Goal: Information Seeking & Learning: Learn about a topic

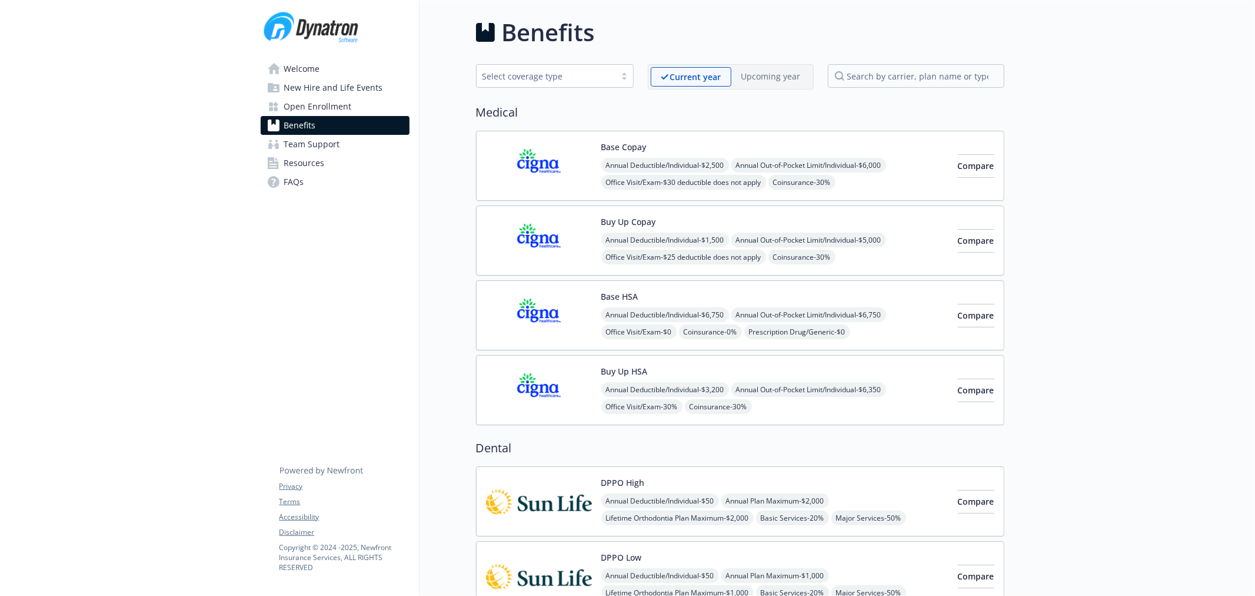
click at [342, 109] on span "Open Enrollment" at bounding box center [318, 106] width 68 height 19
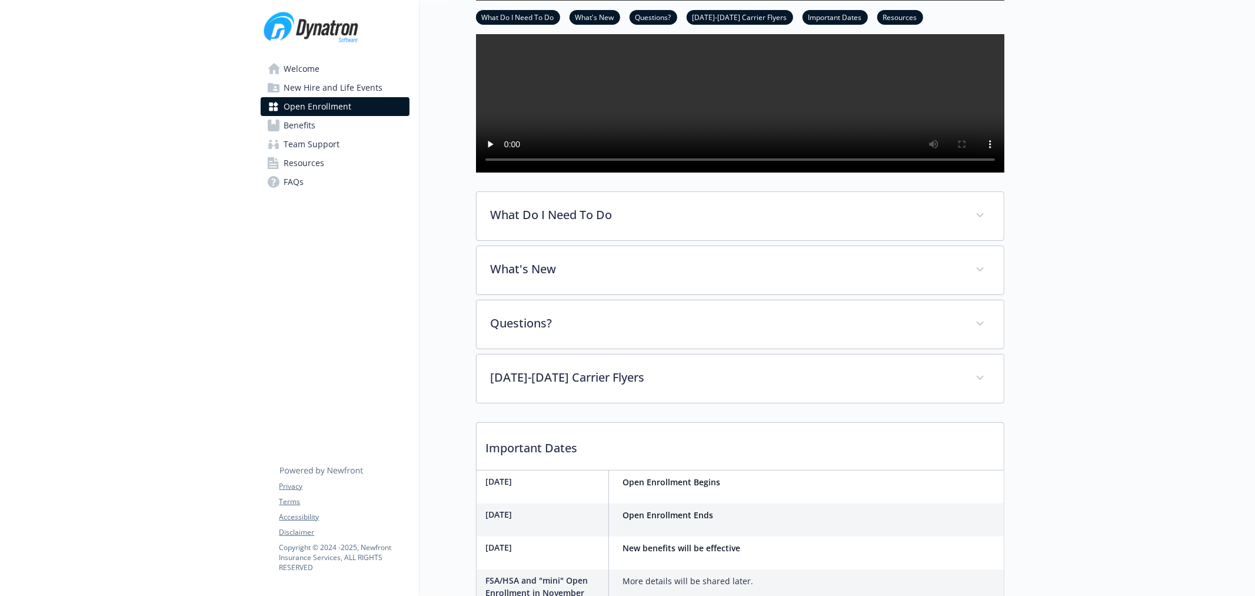
scroll to position [196, 0]
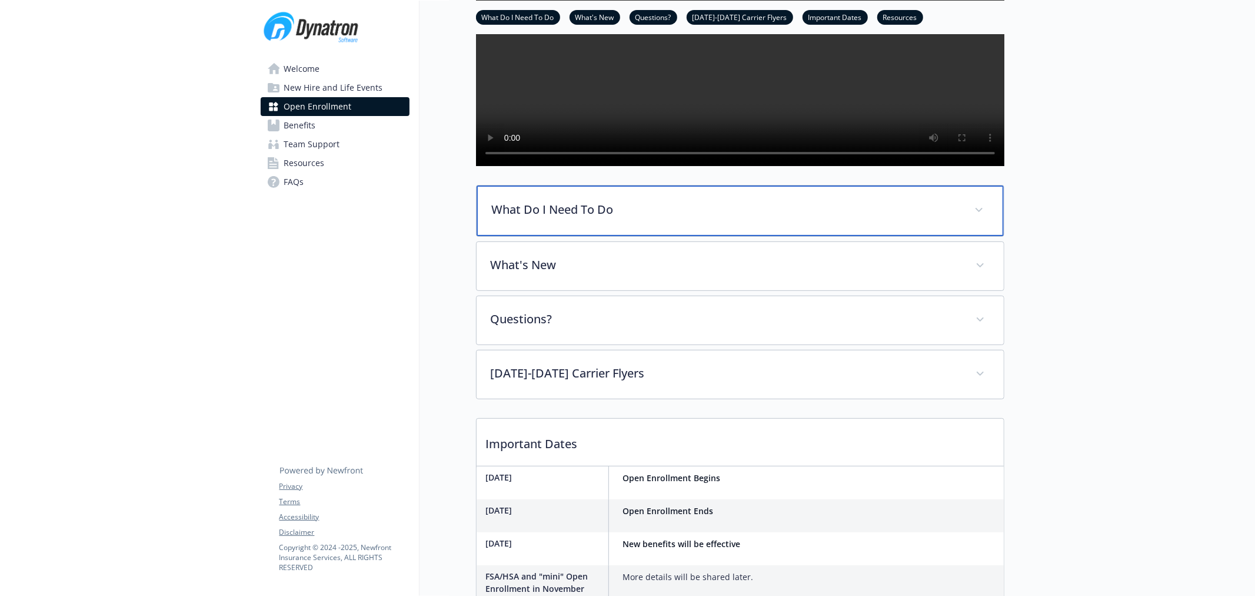
click at [507, 236] on div "What Do I Need To Do" at bounding box center [740, 210] width 527 height 51
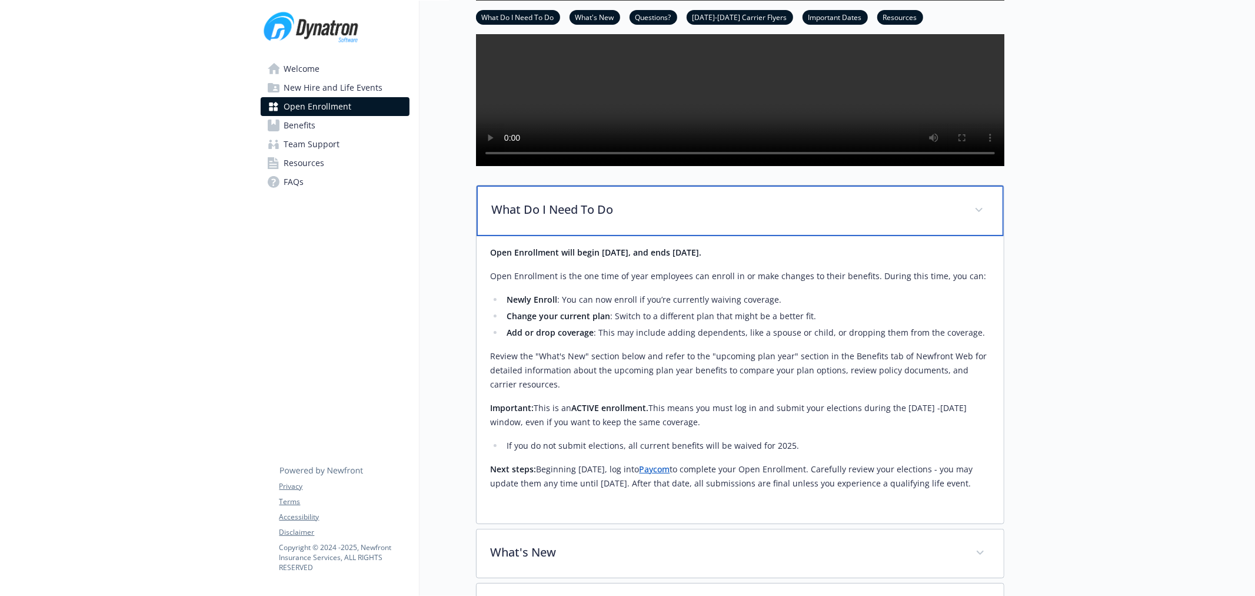
click at [507, 236] on div "What Do I Need To Do" at bounding box center [740, 210] width 527 height 51
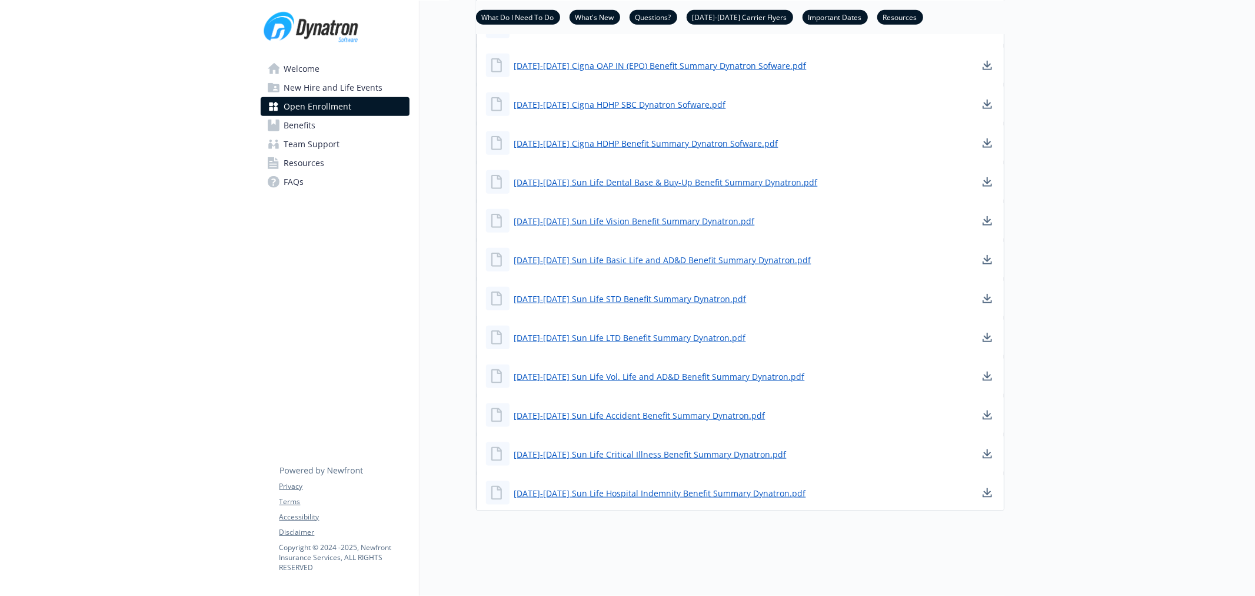
scroll to position [1089, 0]
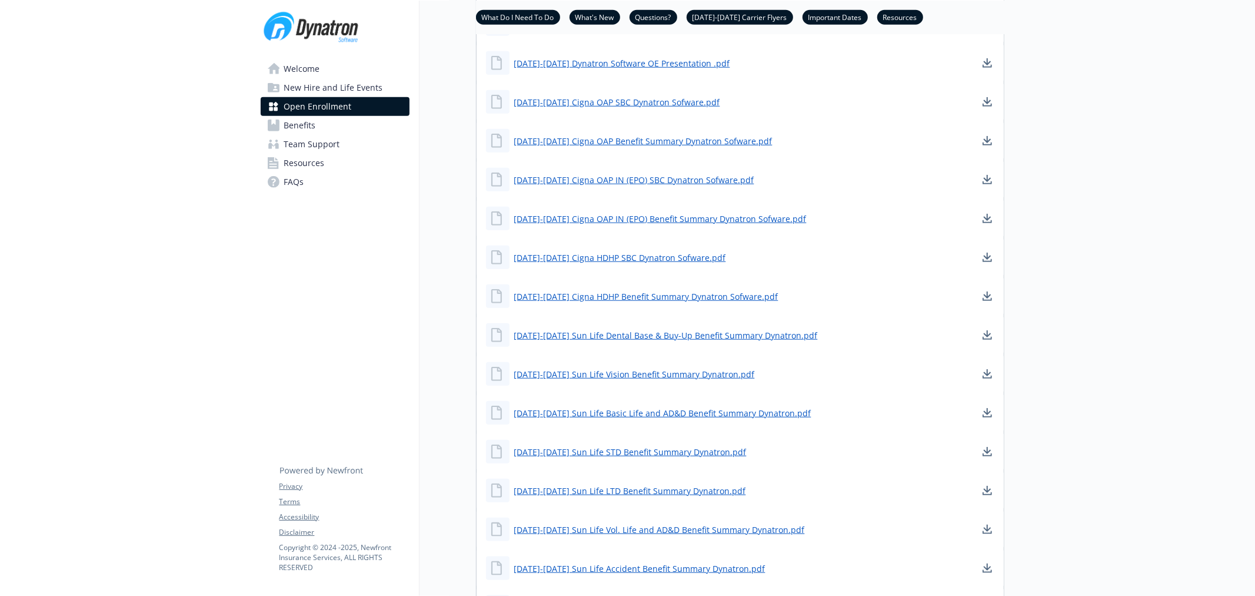
click at [311, 127] on span "Benefits" at bounding box center [300, 125] width 32 height 19
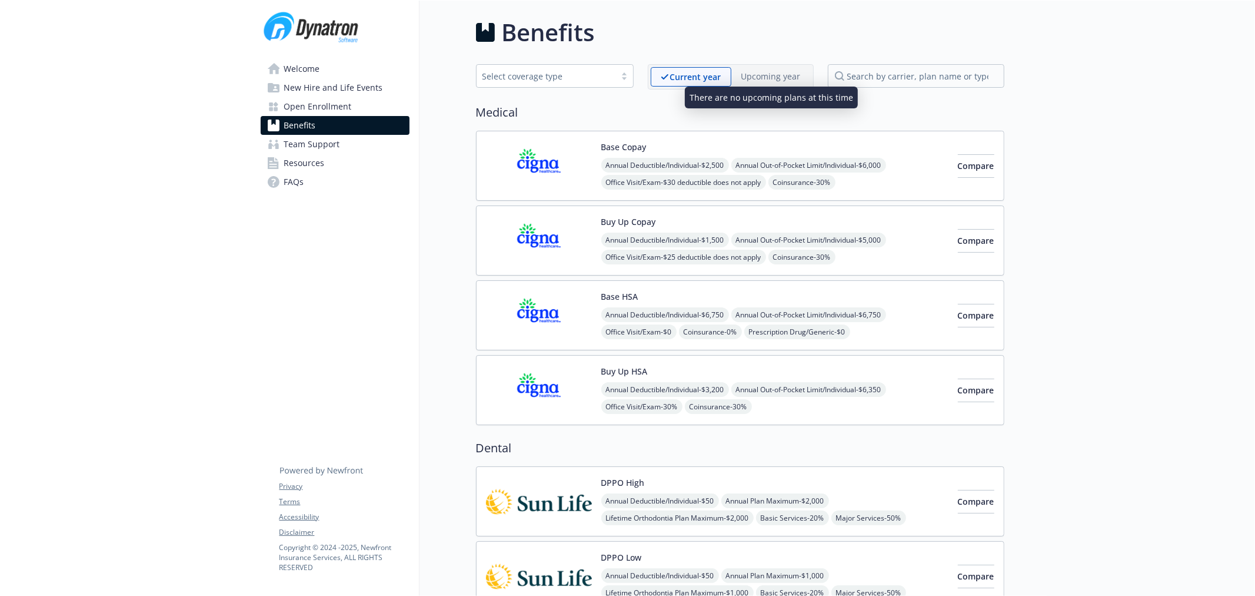
click at [767, 76] on p "Upcoming year" at bounding box center [770, 76] width 59 height 12
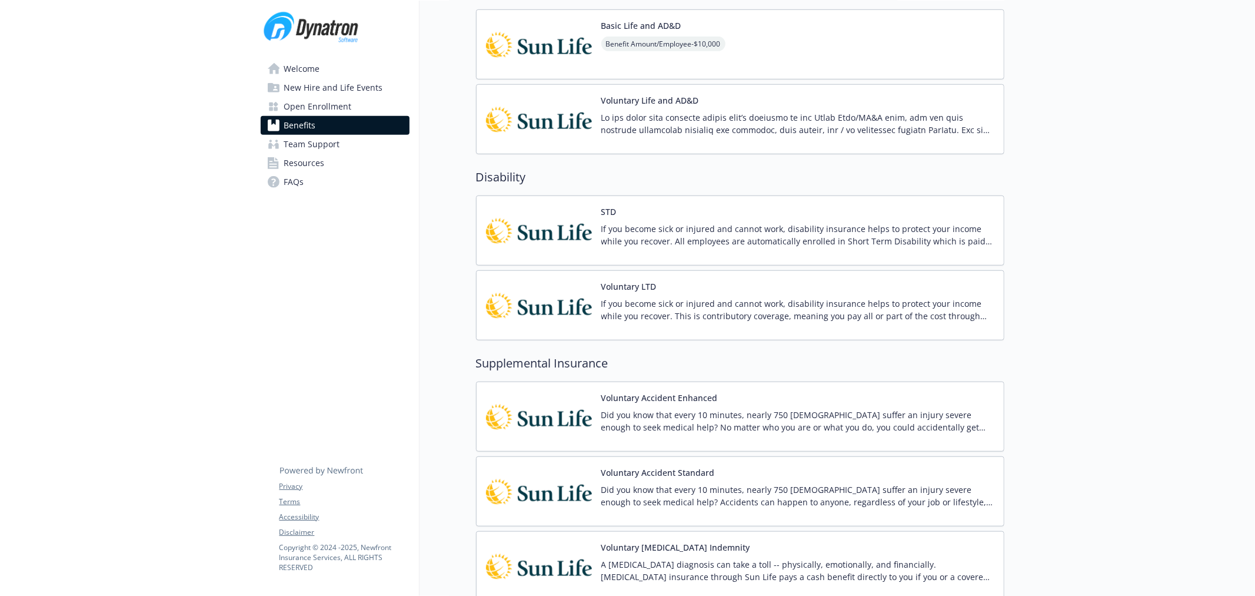
scroll to position [602, 0]
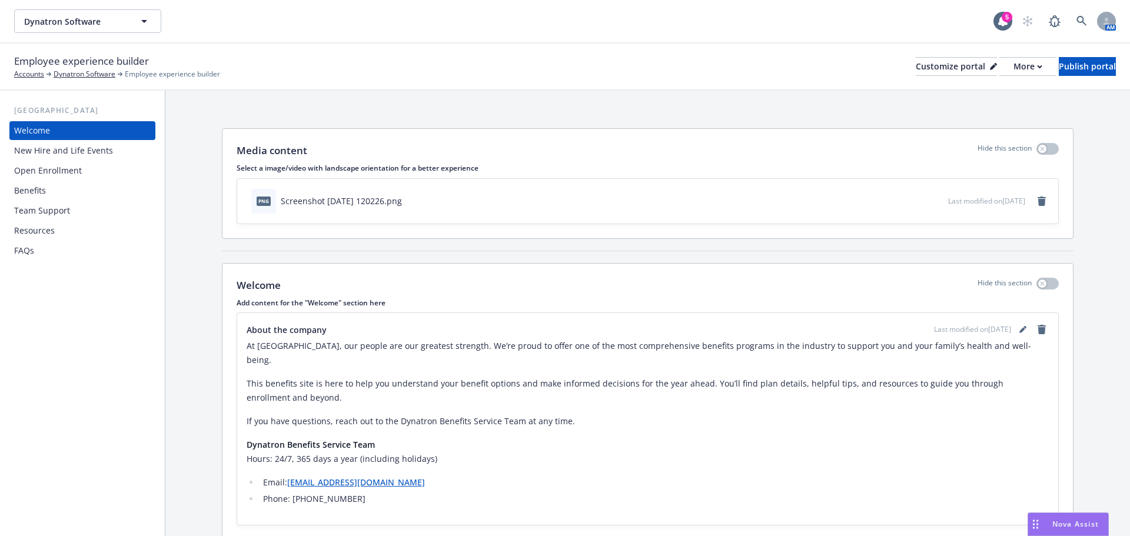
click at [71, 184] on div "Benefits" at bounding box center [82, 190] width 137 height 19
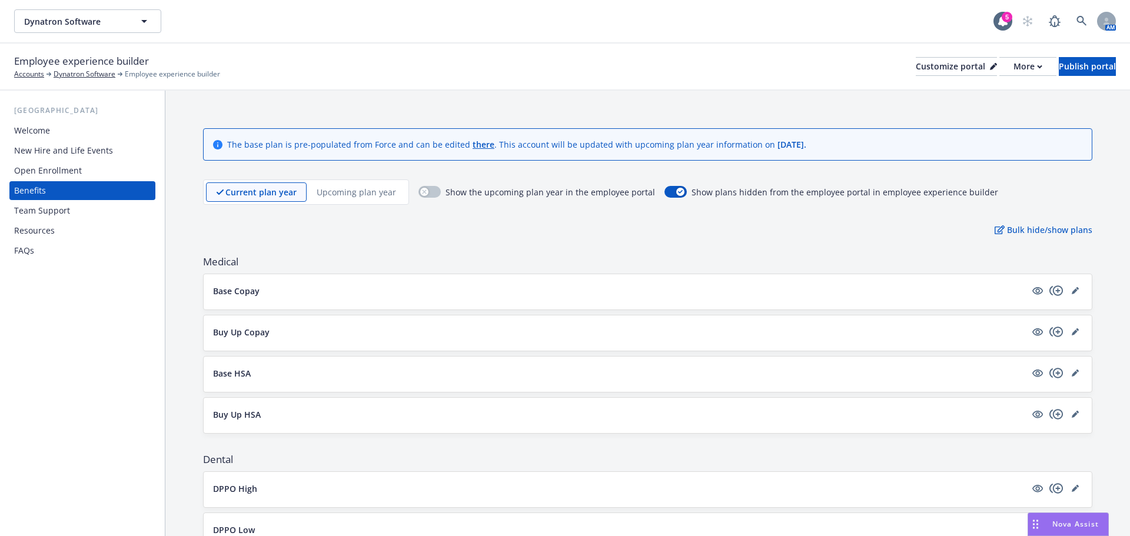
click at [348, 193] on p "Upcoming plan year" at bounding box center [356, 192] width 79 height 12
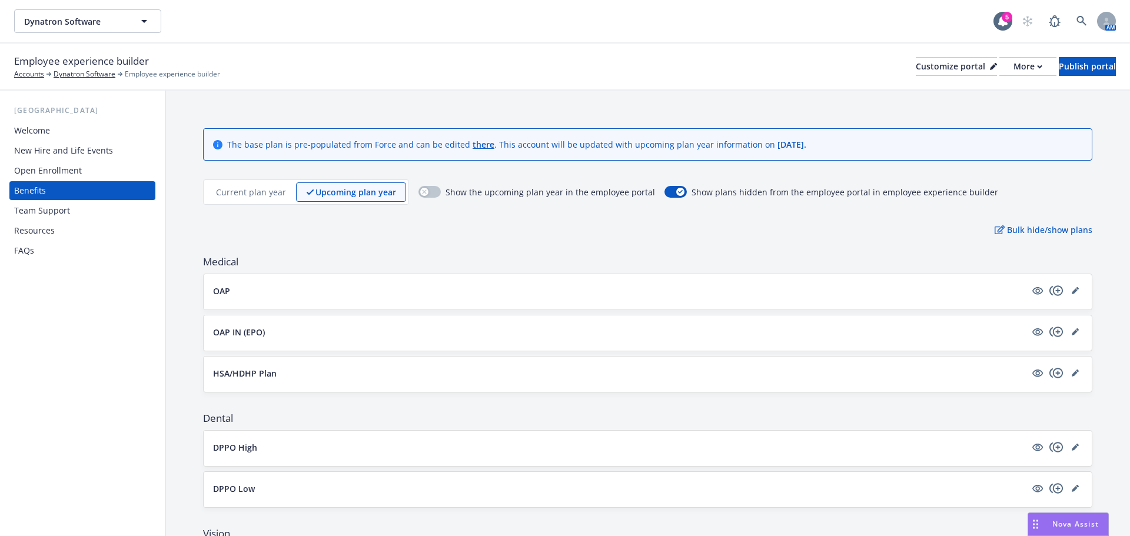
click at [237, 197] on p "Current plan year" at bounding box center [251, 192] width 70 height 12
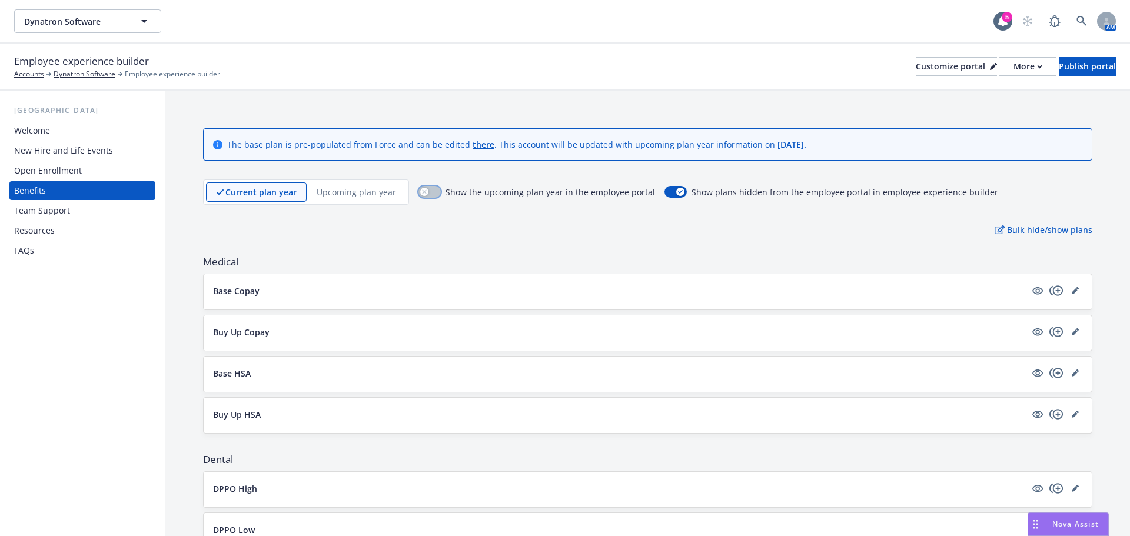
click at [427, 187] on button "button" at bounding box center [429, 192] width 22 height 12
click at [1062, 67] on div "Publish portal" at bounding box center [1087, 67] width 57 height 18
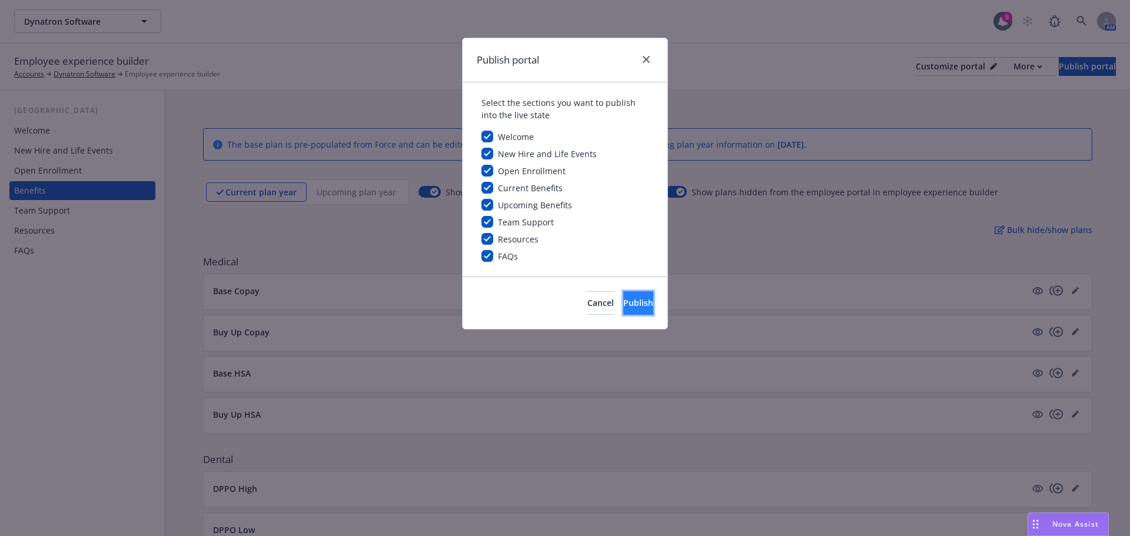
click at [637, 302] on button "Publish" at bounding box center [638, 303] width 30 height 24
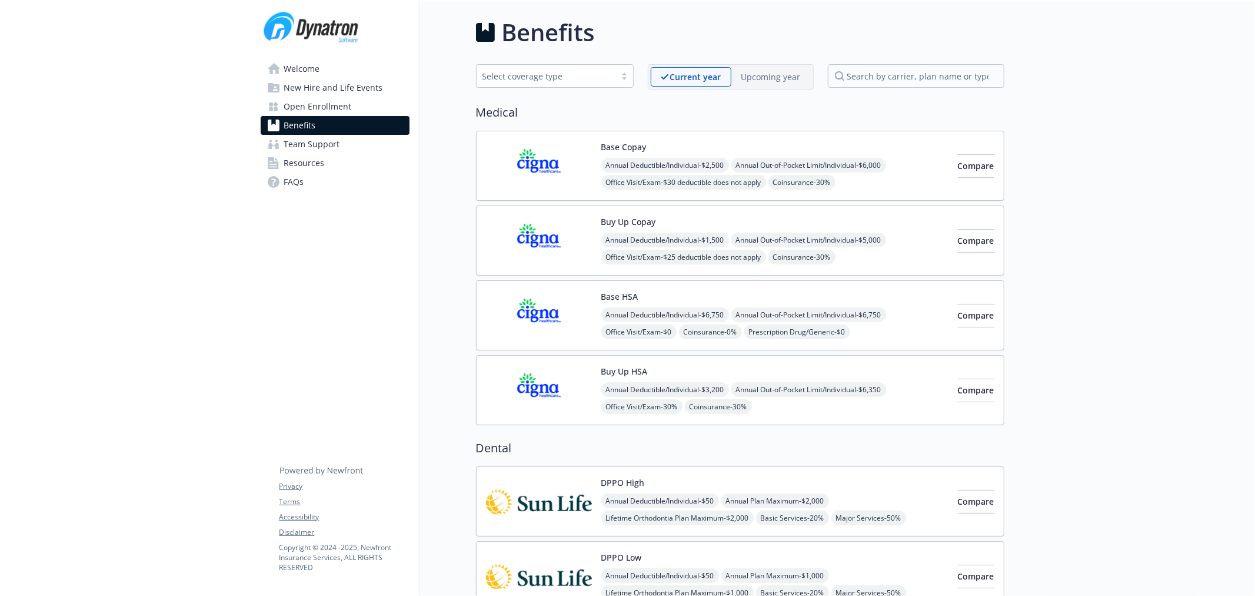
click at [344, 89] on span "New Hire and Life Events" at bounding box center [333, 87] width 99 height 19
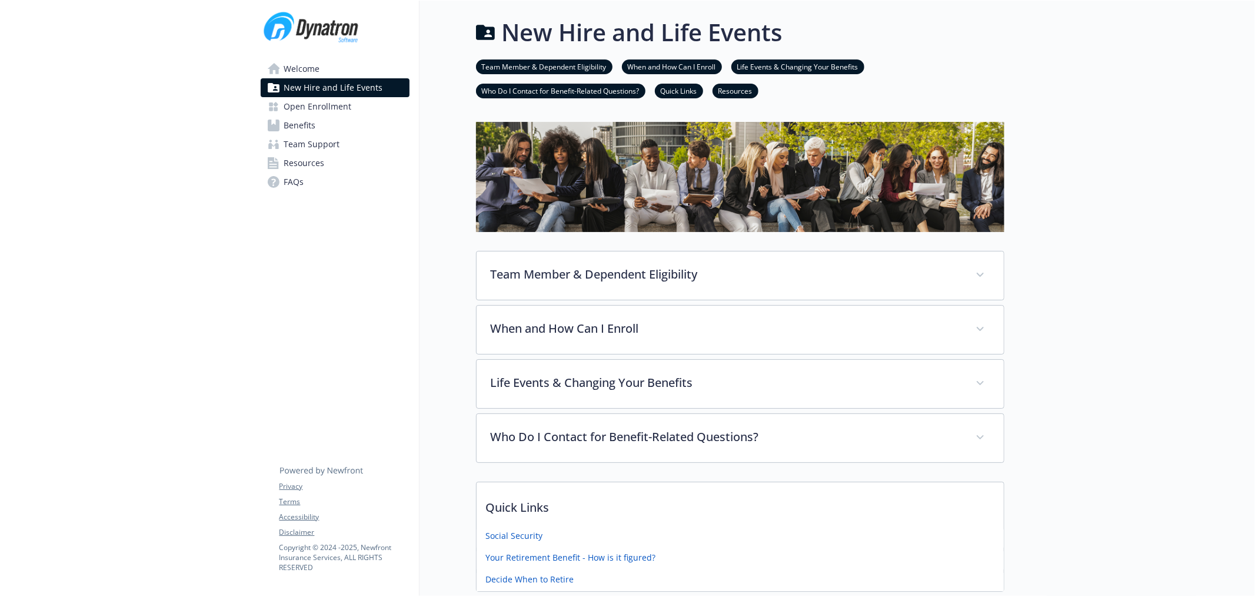
click at [337, 107] on span "Open Enrollment" at bounding box center [318, 106] width 68 height 19
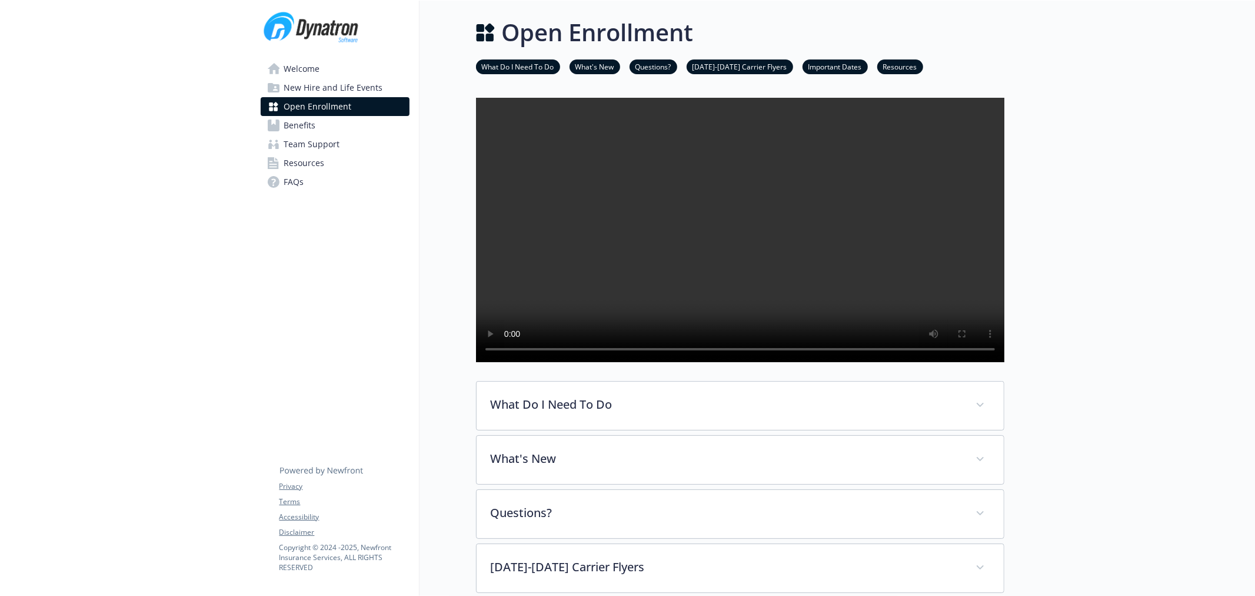
click at [332, 130] on link "Benefits" at bounding box center [335, 125] width 149 height 19
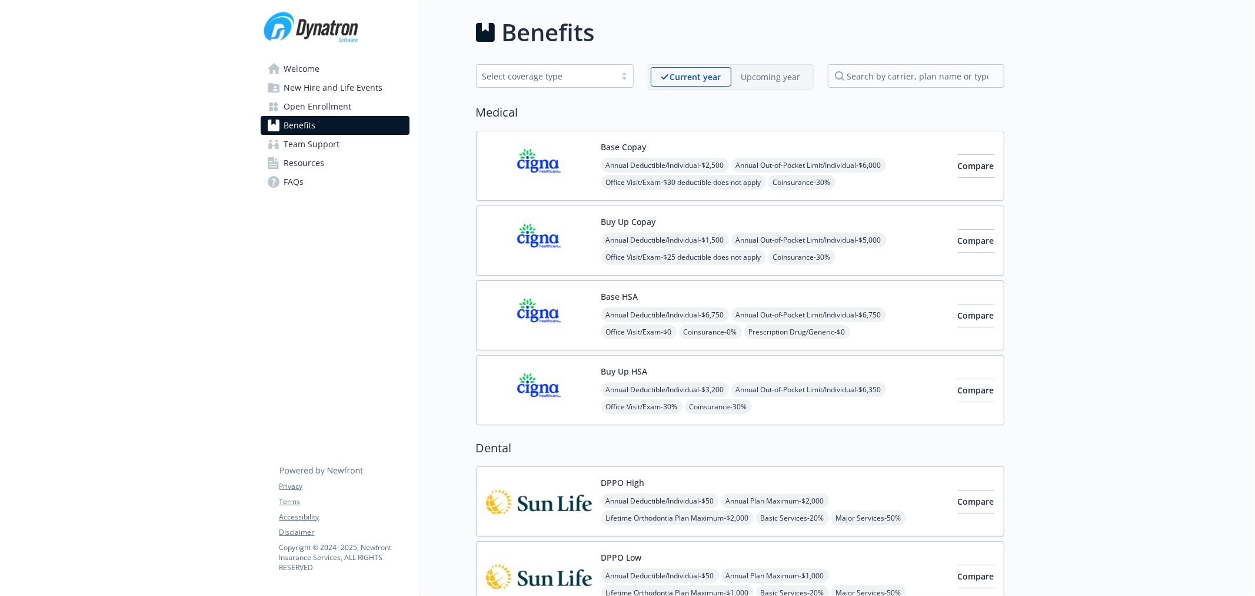
click at [765, 79] on p "Upcoming year" at bounding box center [770, 77] width 59 height 12
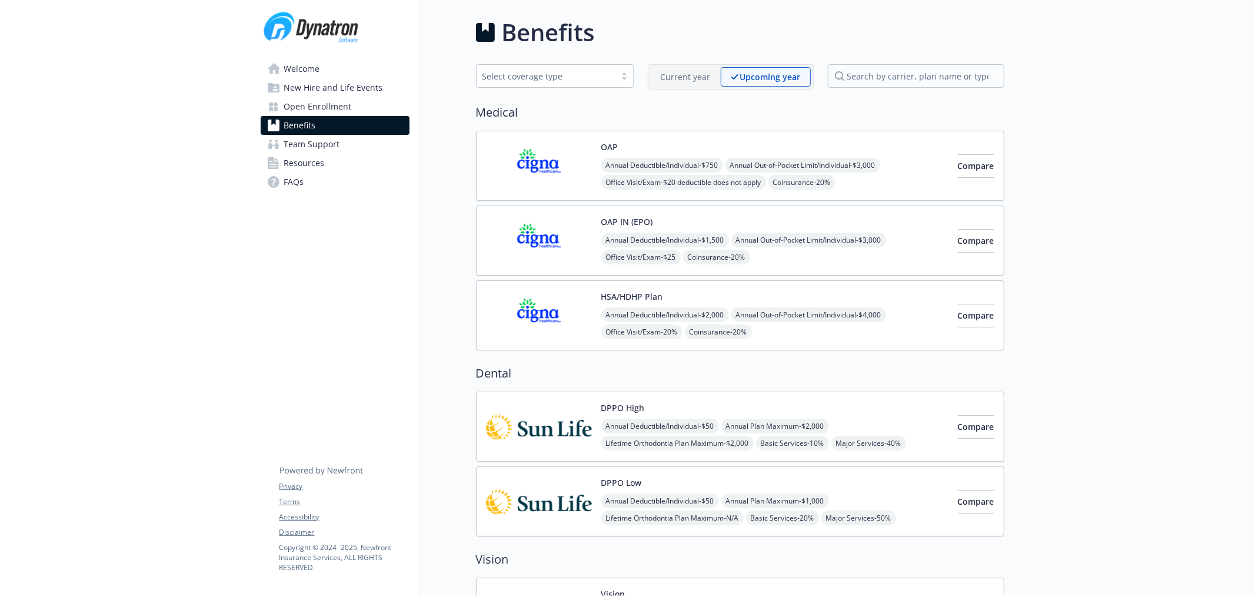
click at [691, 78] on p "Current year" at bounding box center [686, 77] width 50 height 12
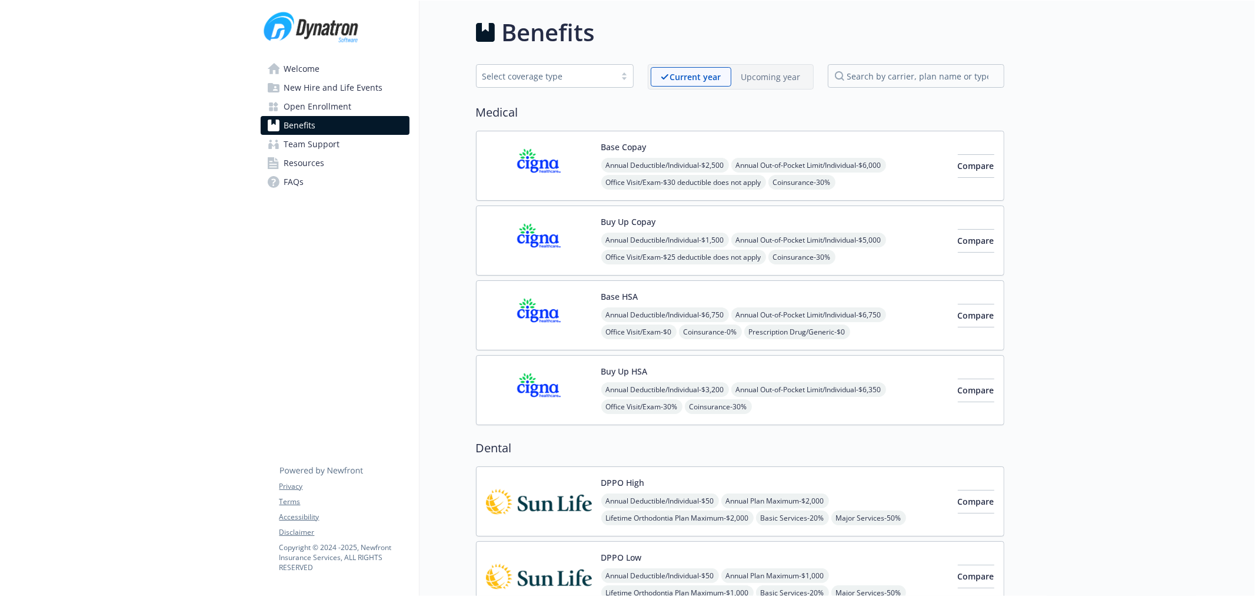
click at [567, 162] on img at bounding box center [539, 166] width 106 height 50
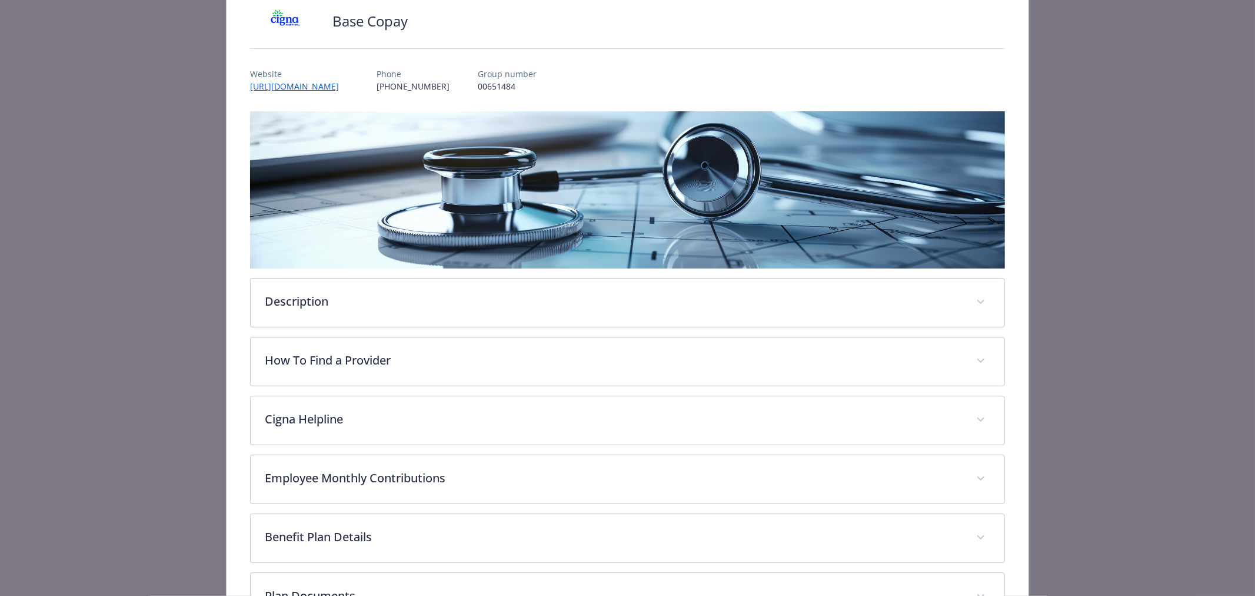
scroll to position [231, 0]
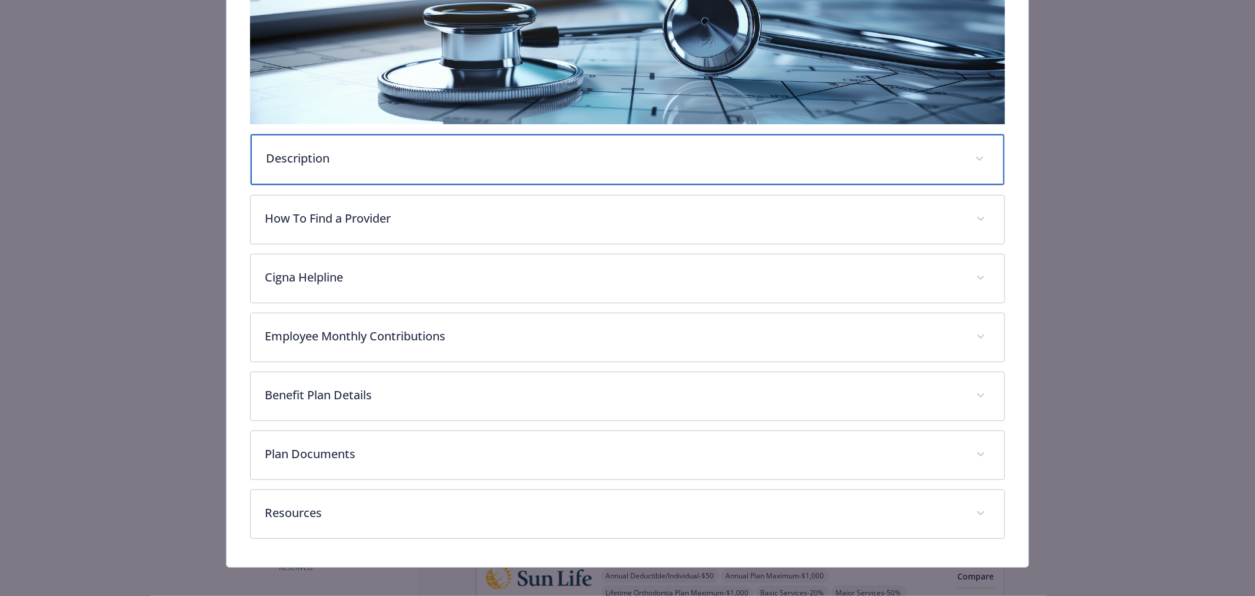
click at [502, 165] on p "Description" at bounding box center [613, 158] width 695 height 18
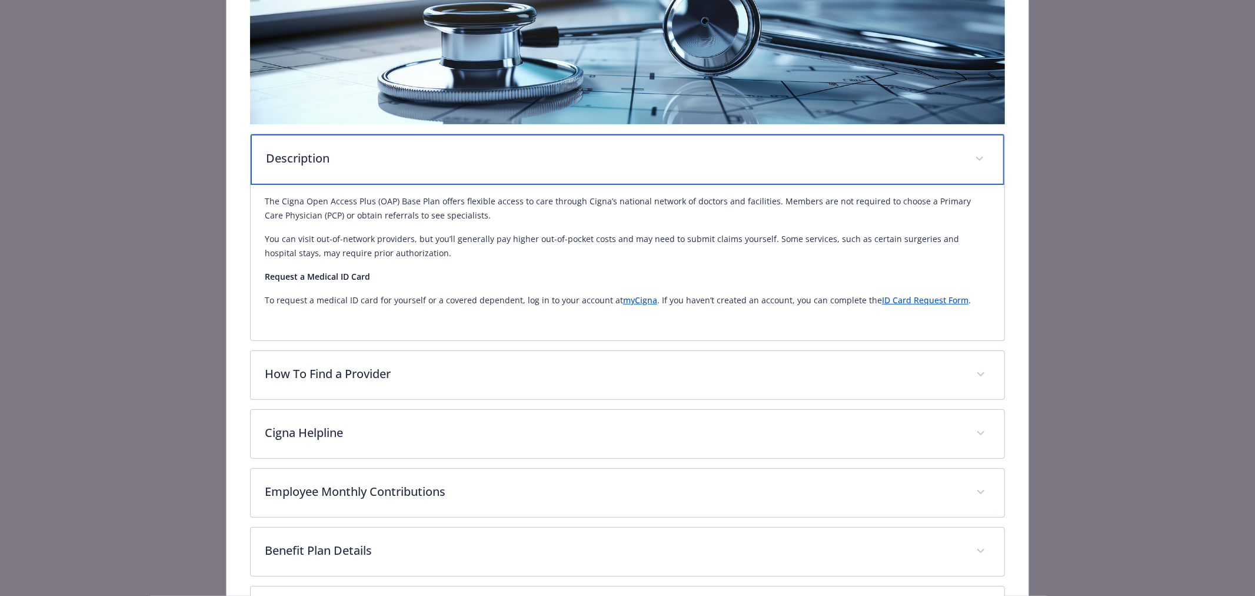
click at [515, 167] on div "Description" at bounding box center [628, 159] width 754 height 51
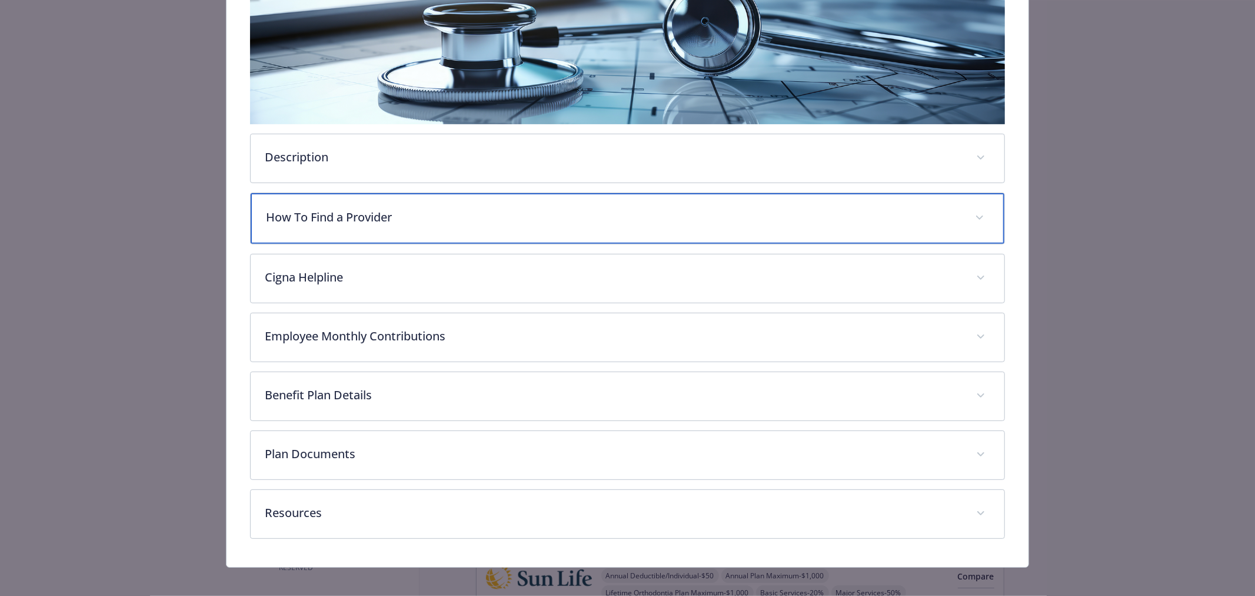
click at [404, 221] on p "How To Find a Provider" at bounding box center [613, 217] width 695 height 18
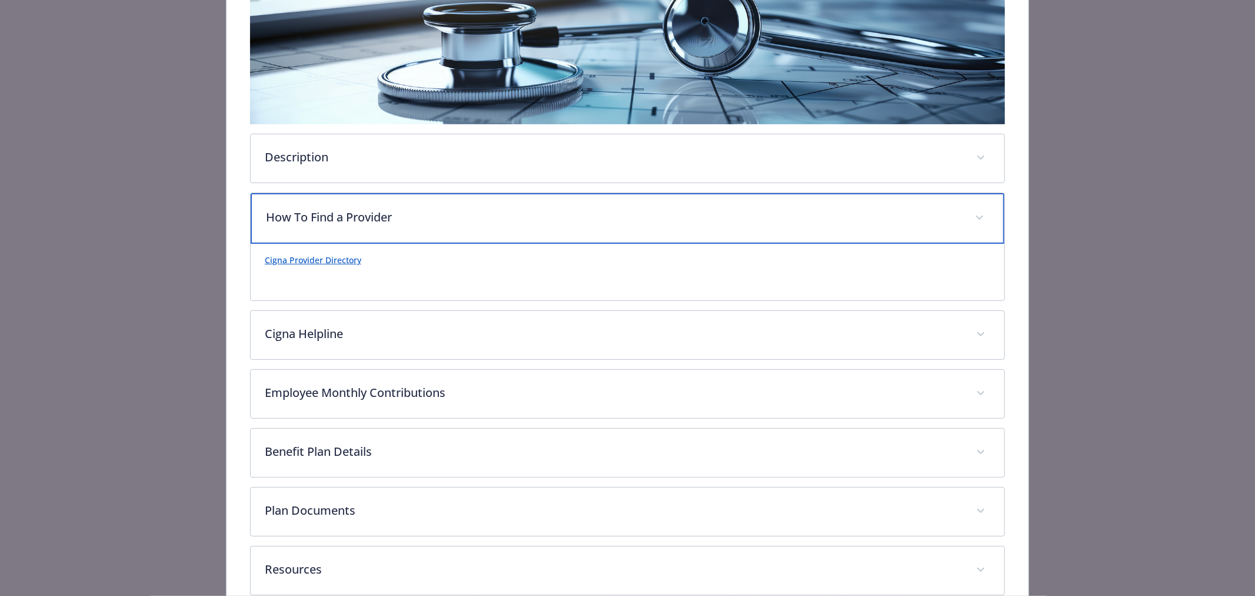
click at [404, 221] on p "How To Find a Provider" at bounding box center [613, 217] width 695 height 18
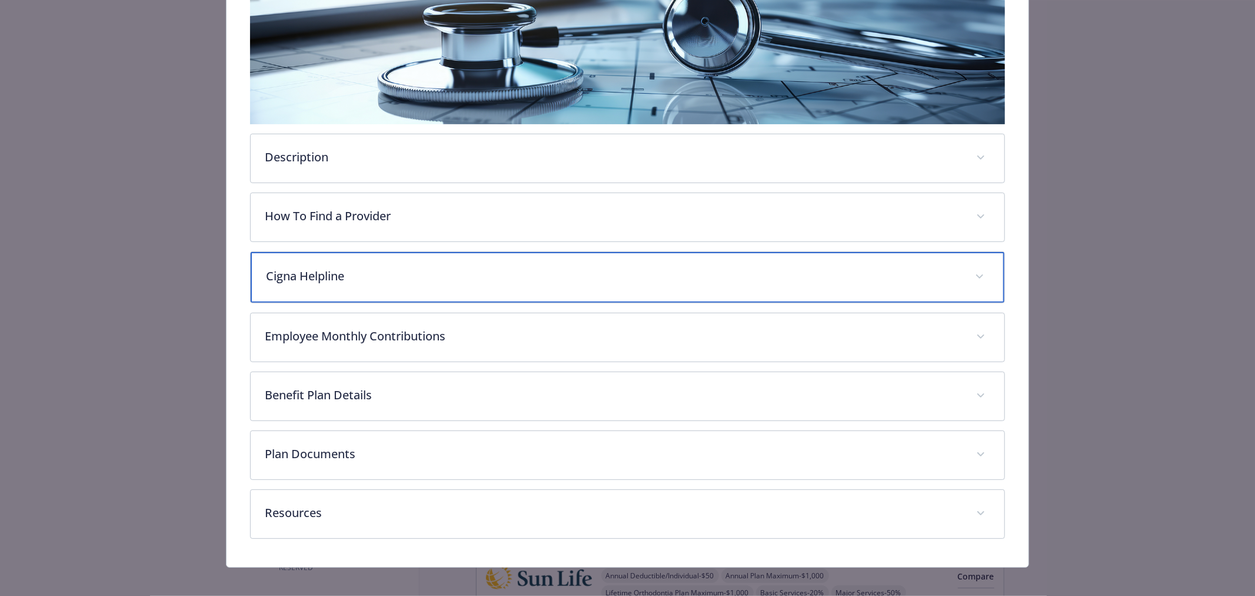
click at [384, 272] on p "Cigna Helpline" at bounding box center [613, 276] width 695 height 18
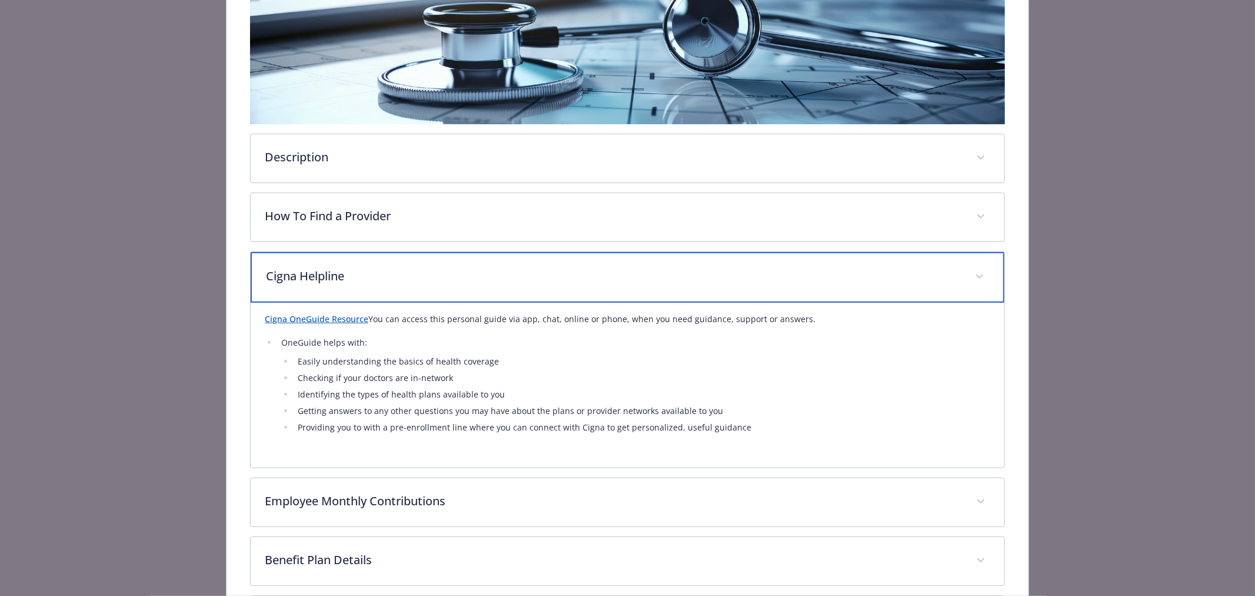
click at [384, 272] on p "Cigna Helpline" at bounding box center [613, 276] width 695 height 18
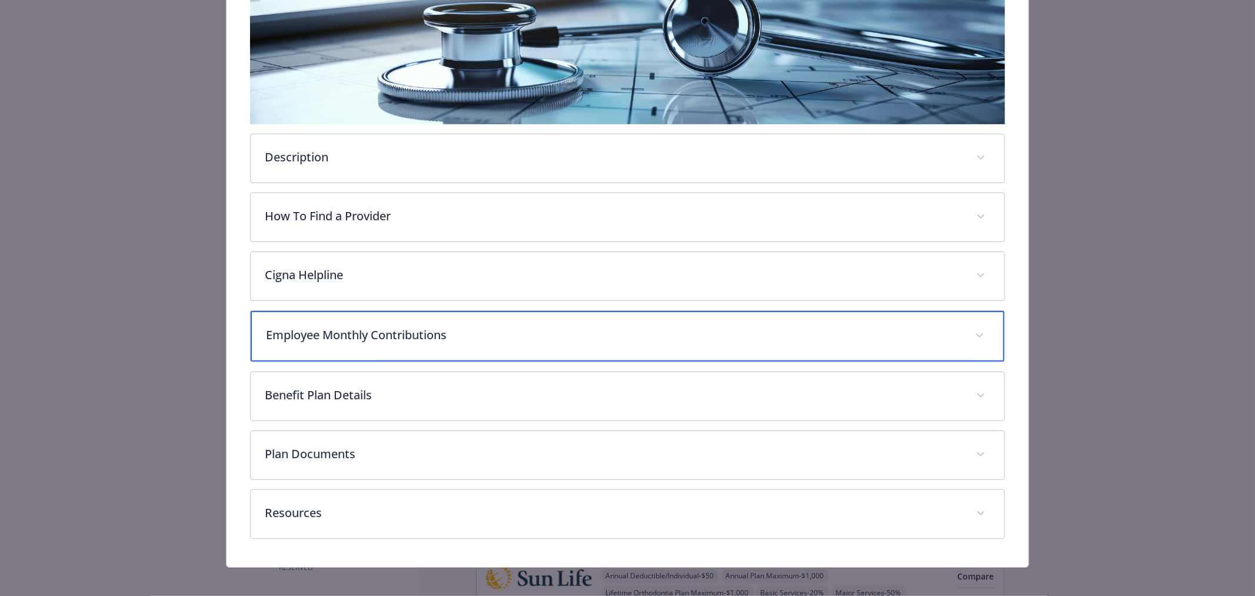
click at [403, 338] on p "Employee Monthly Contributions" at bounding box center [613, 335] width 695 height 18
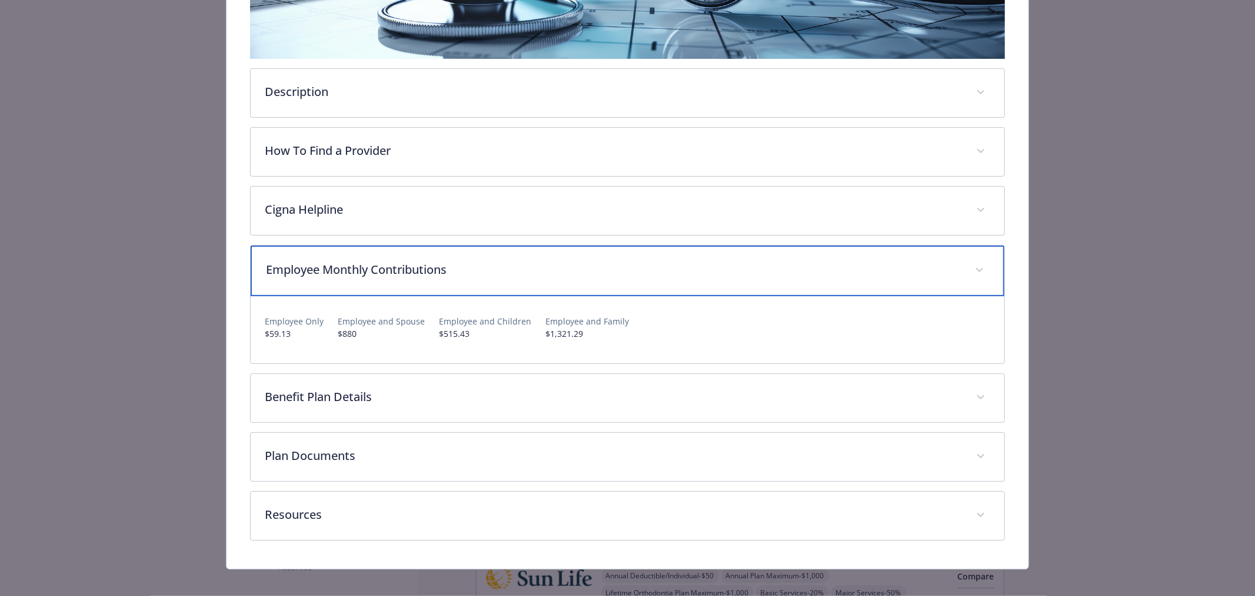
click at [433, 268] on p "Employee Monthly Contributions" at bounding box center [613, 270] width 695 height 18
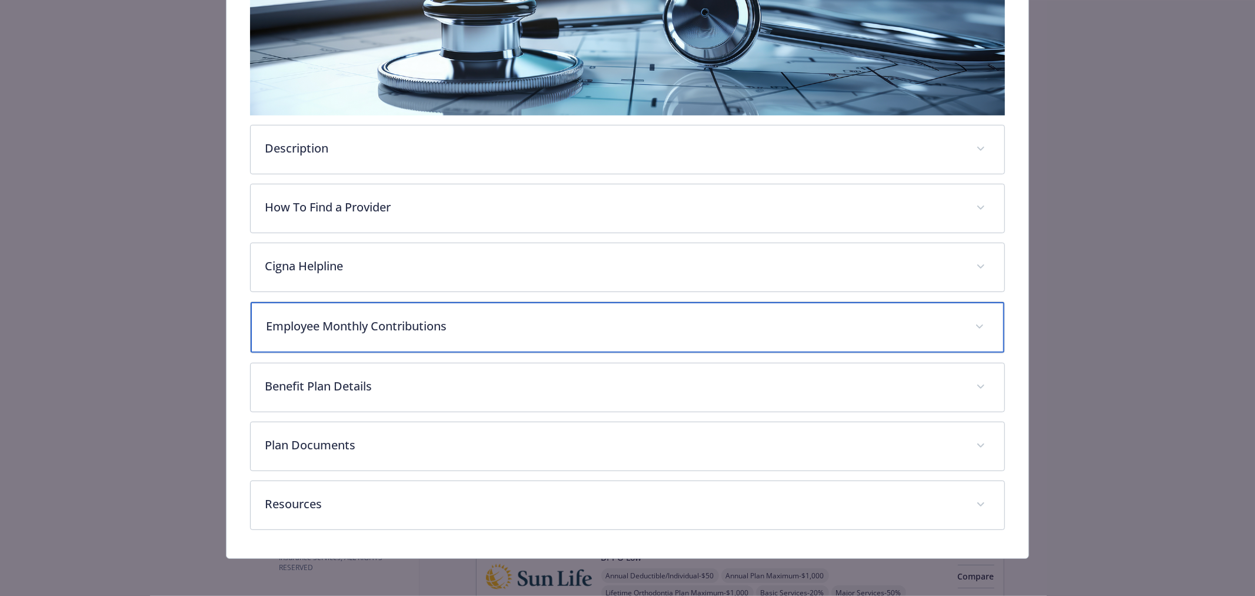
scroll to position [239, 0]
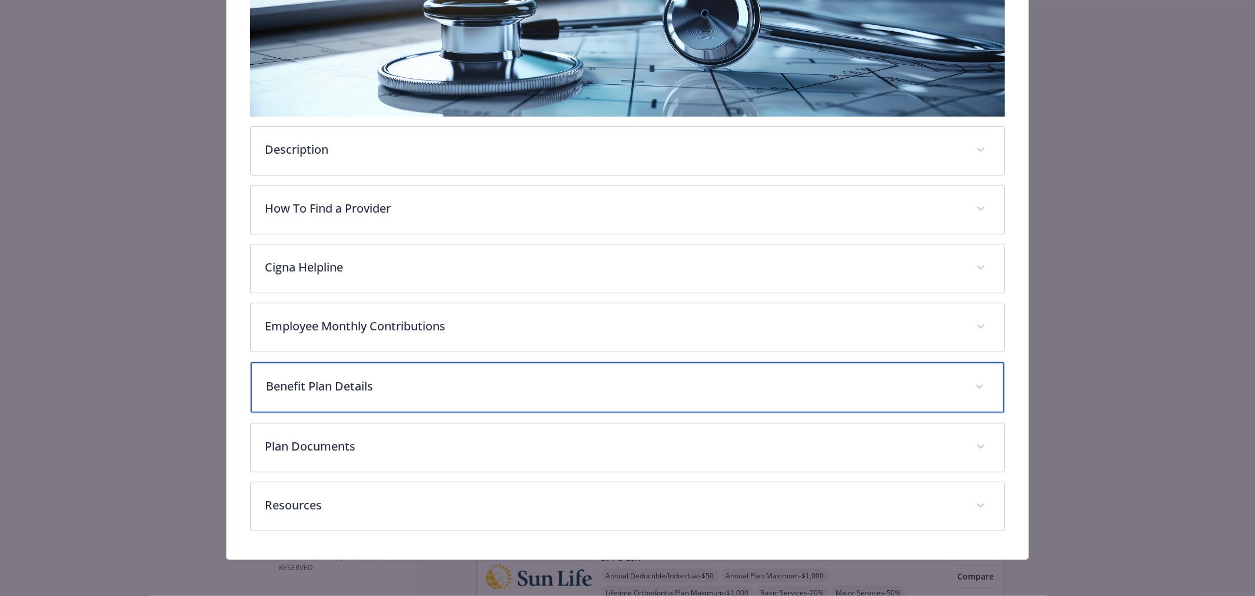
click at [397, 378] on p "Benefit Plan Details" at bounding box center [613, 386] width 695 height 18
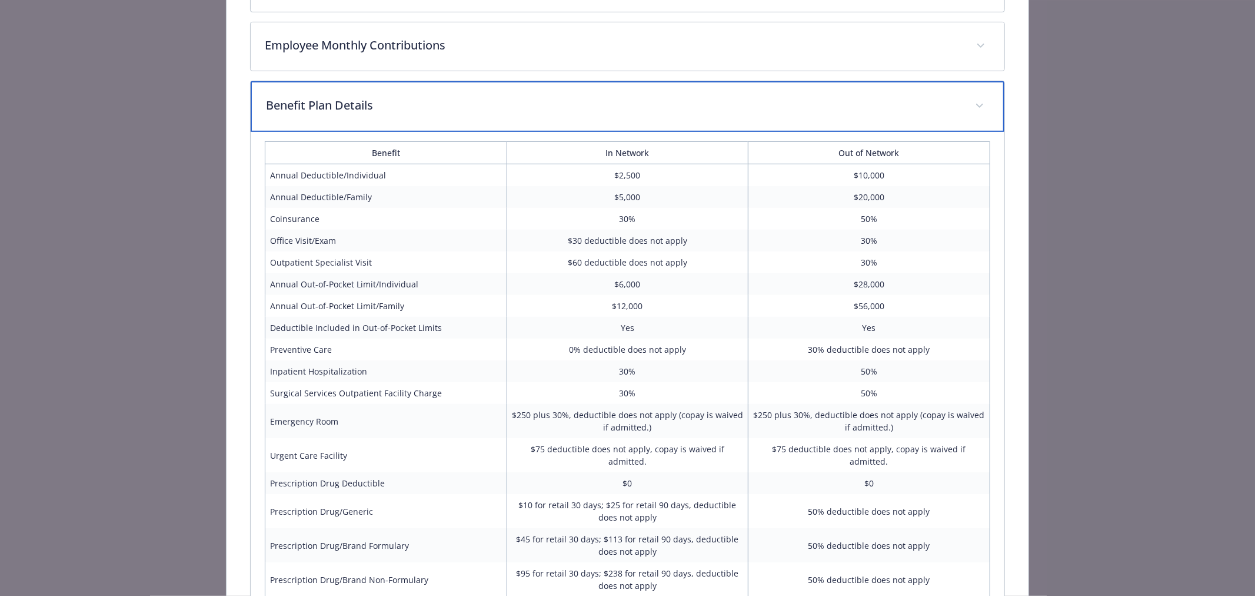
scroll to position [566, 0]
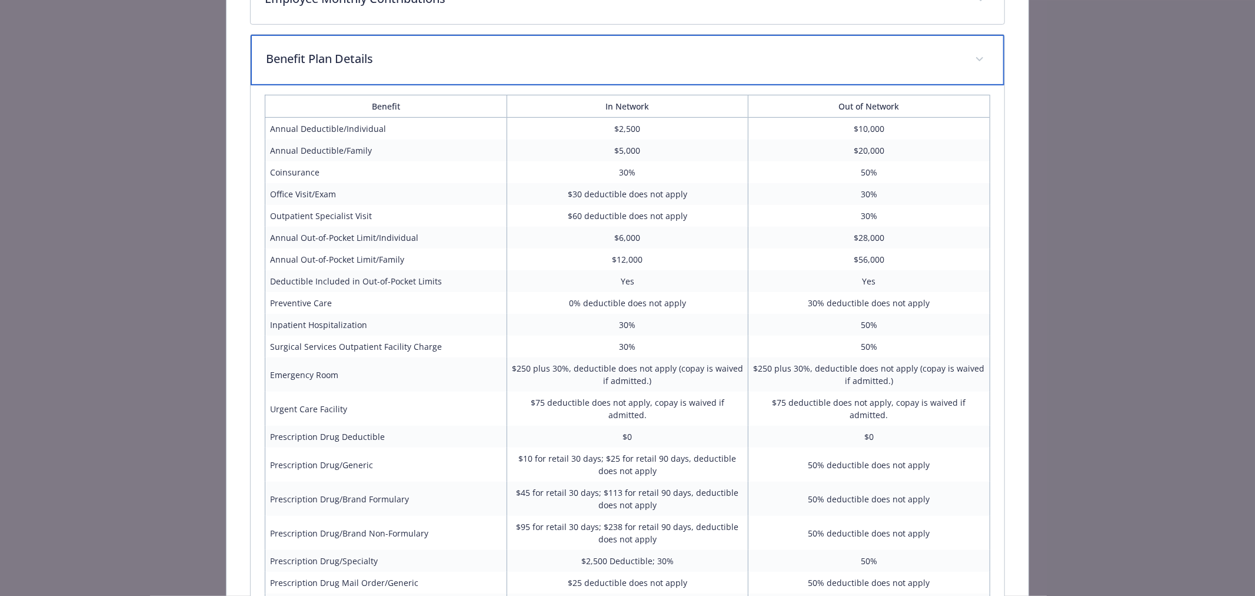
click at [435, 58] on p "Benefit Plan Details" at bounding box center [613, 59] width 695 height 18
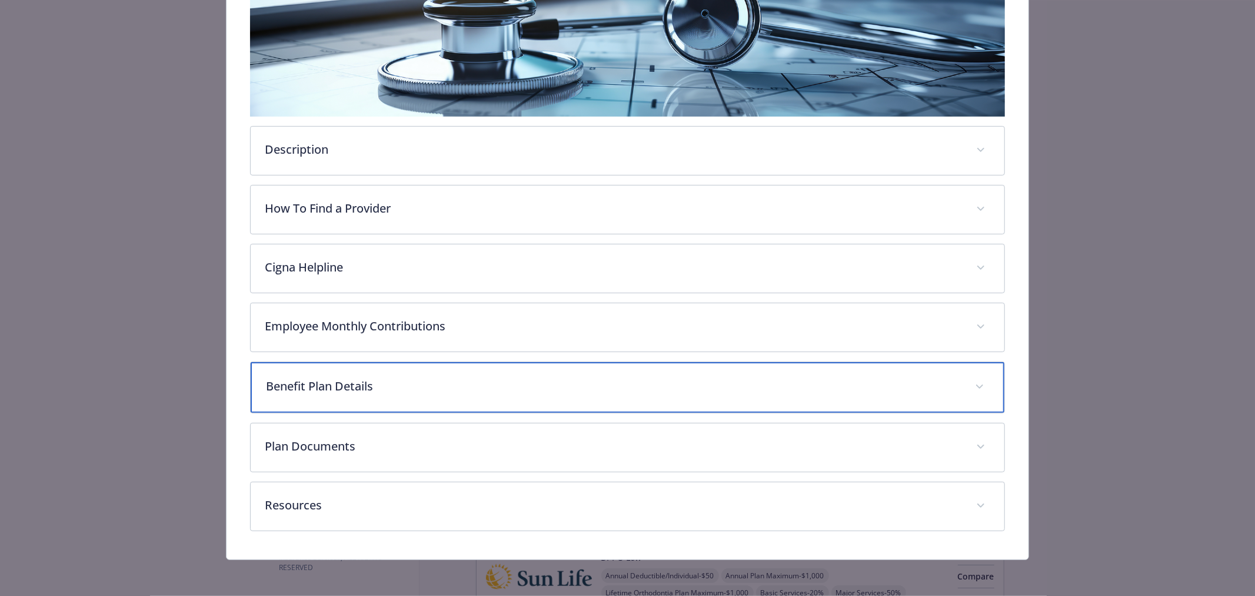
scroll to position [239, 0]
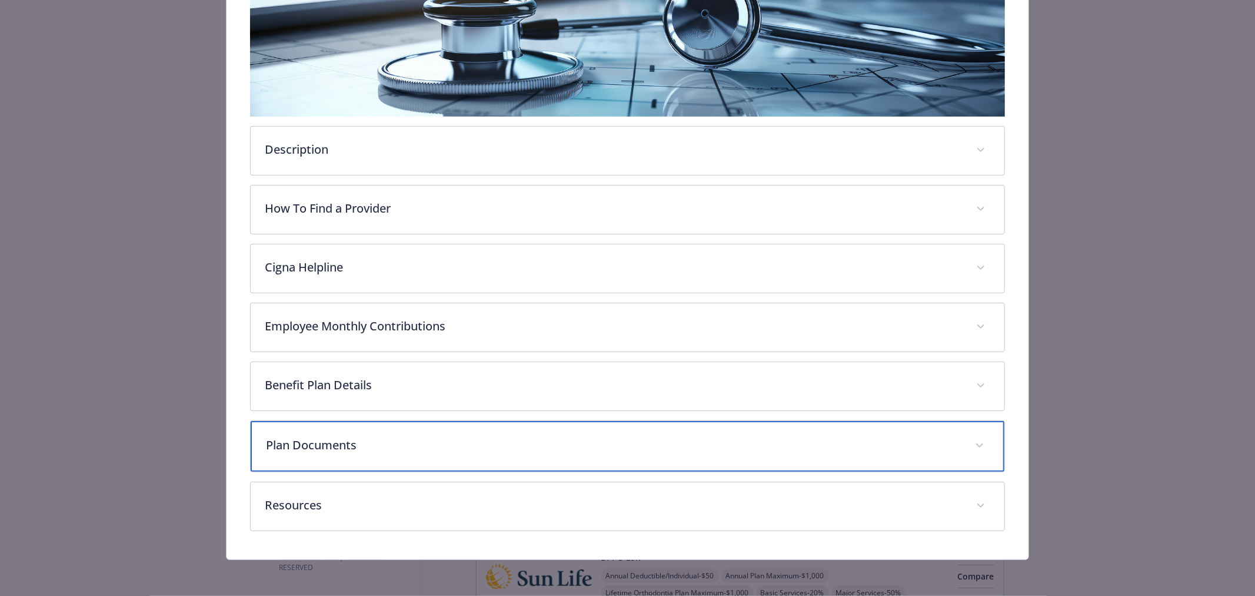
click at [375, 444] on p "Plan Documents" at bounding box center [613, 445] width 695 height 18
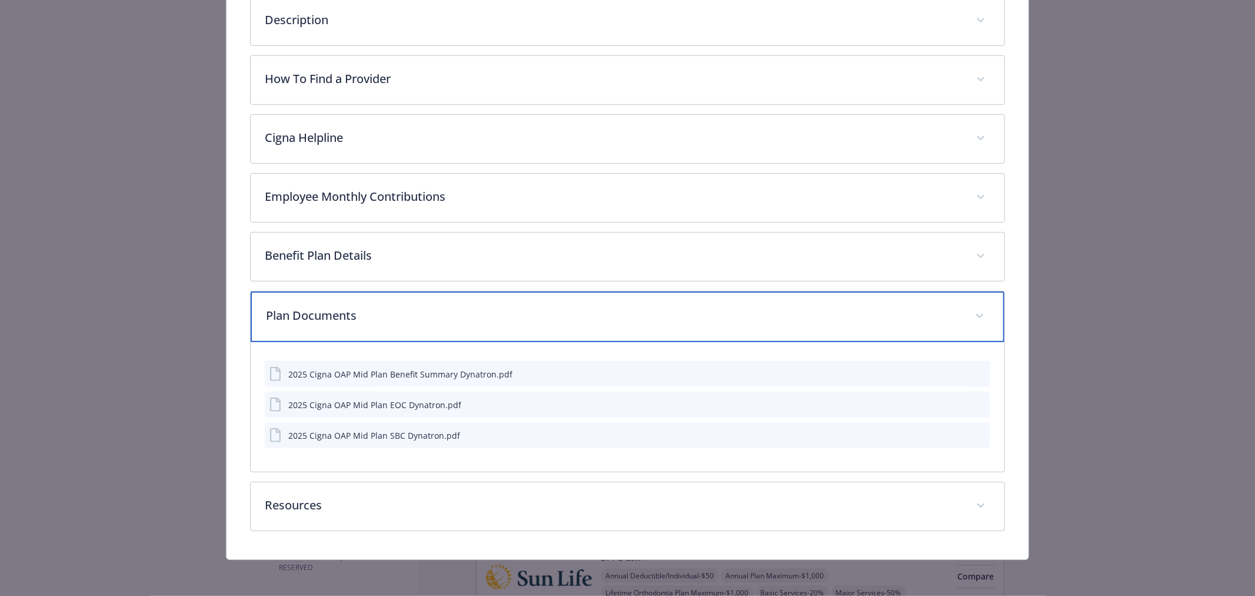
click at [408, 312] on p "Plan Documents" at bounding box center [613, 316] width 695 height 18
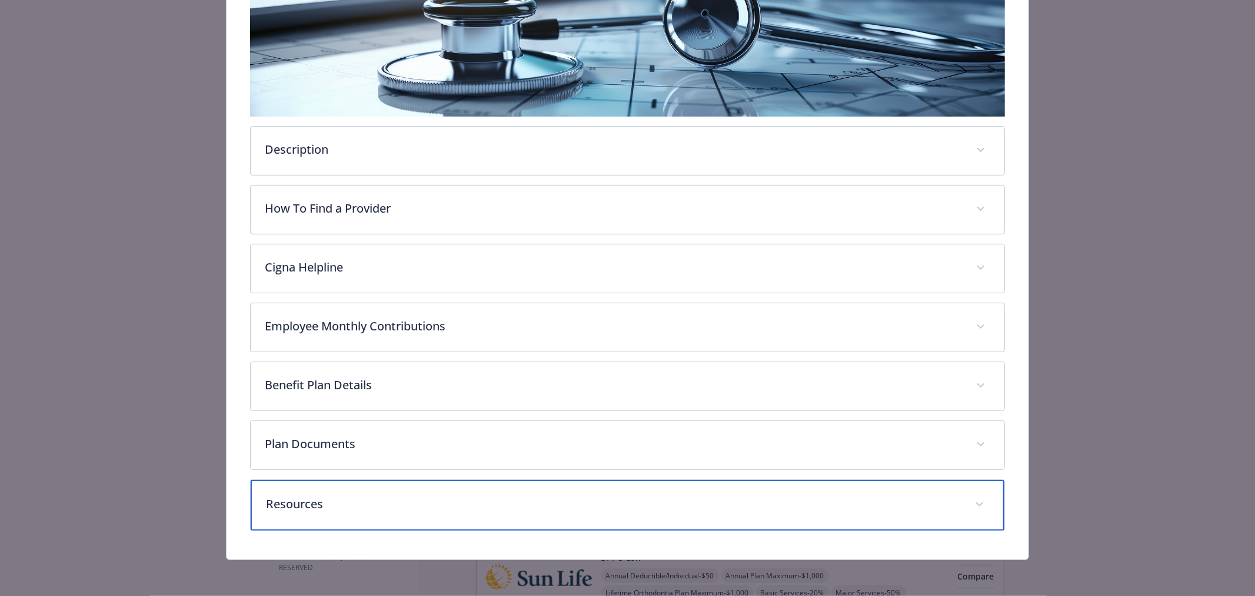
click at [392, 495] on p "Resources" at bounding box center [613, 504] width 695 height 18
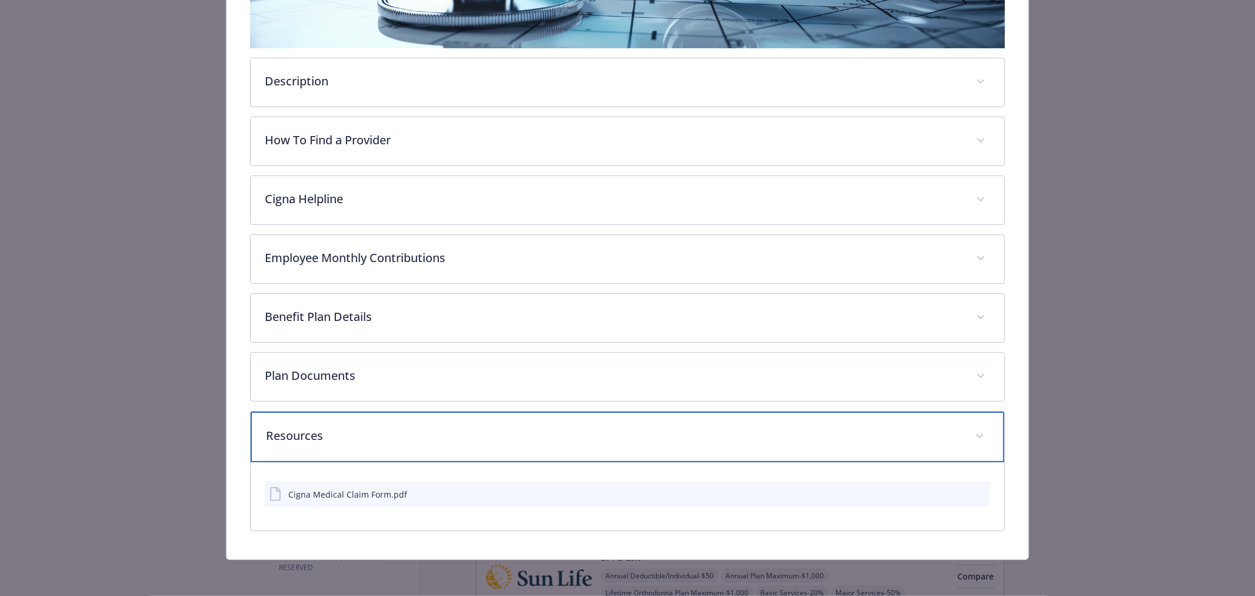
click at [407, 434] on p "Resources" at bounding box center [613, 436] width 695 height 18
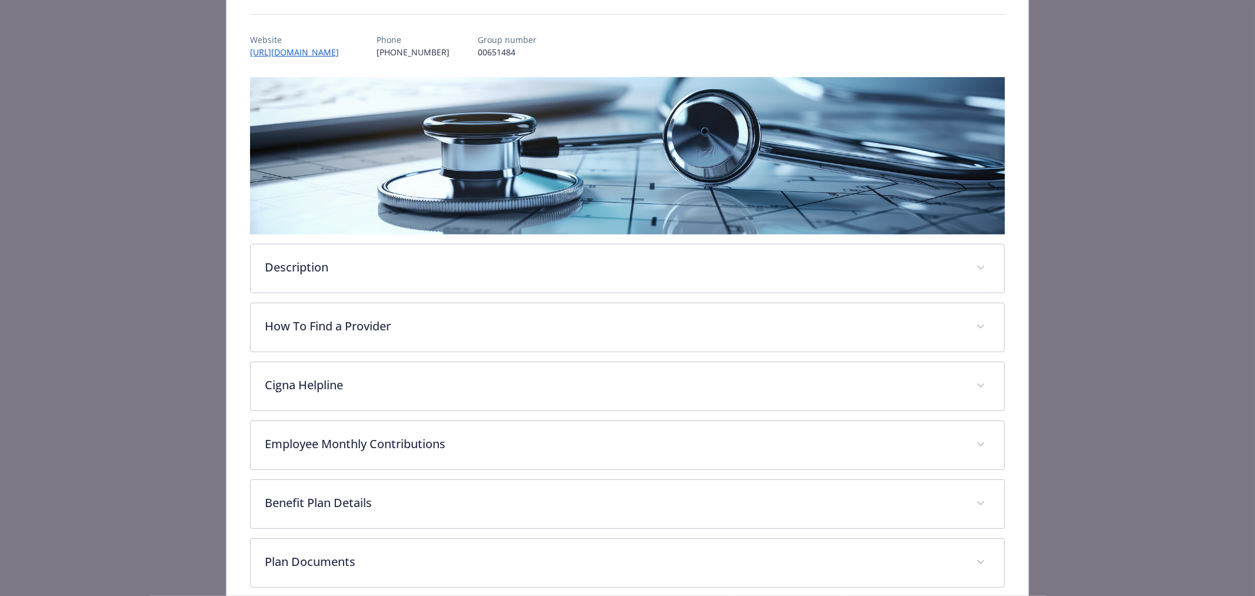
scroll to position [0, 0]
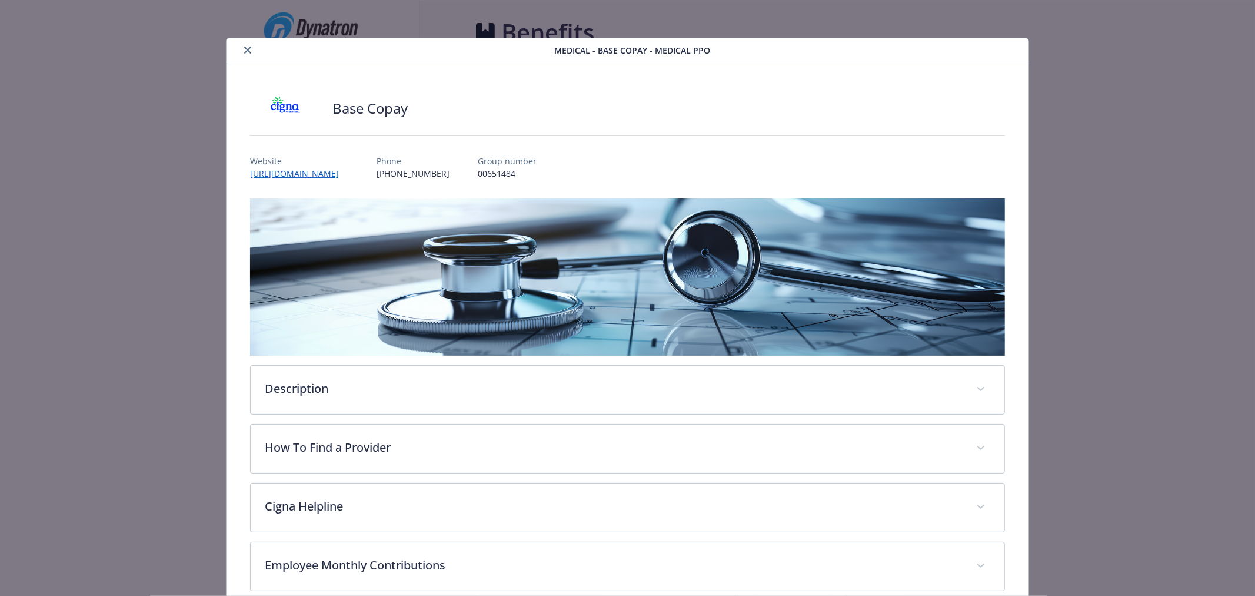
click at [241, 50] on button "close" at bounding box center [248, 50] width 14 height 14
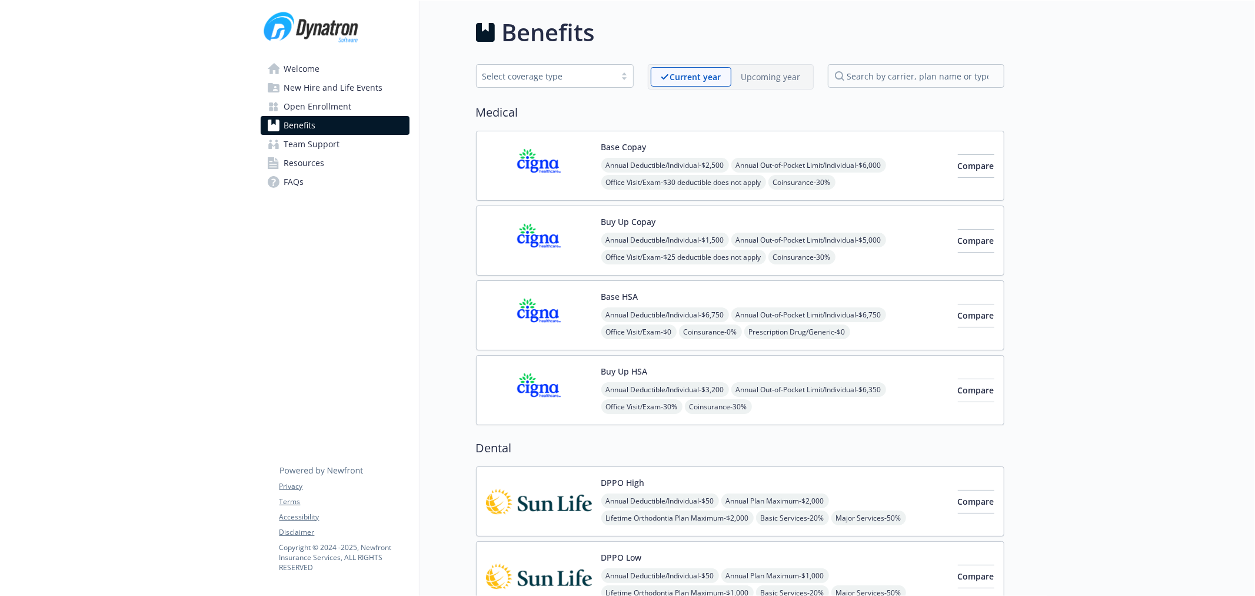
click at [755, 72] on p "Upcoming year" at bounding box center [770, 77] width 59 height 12
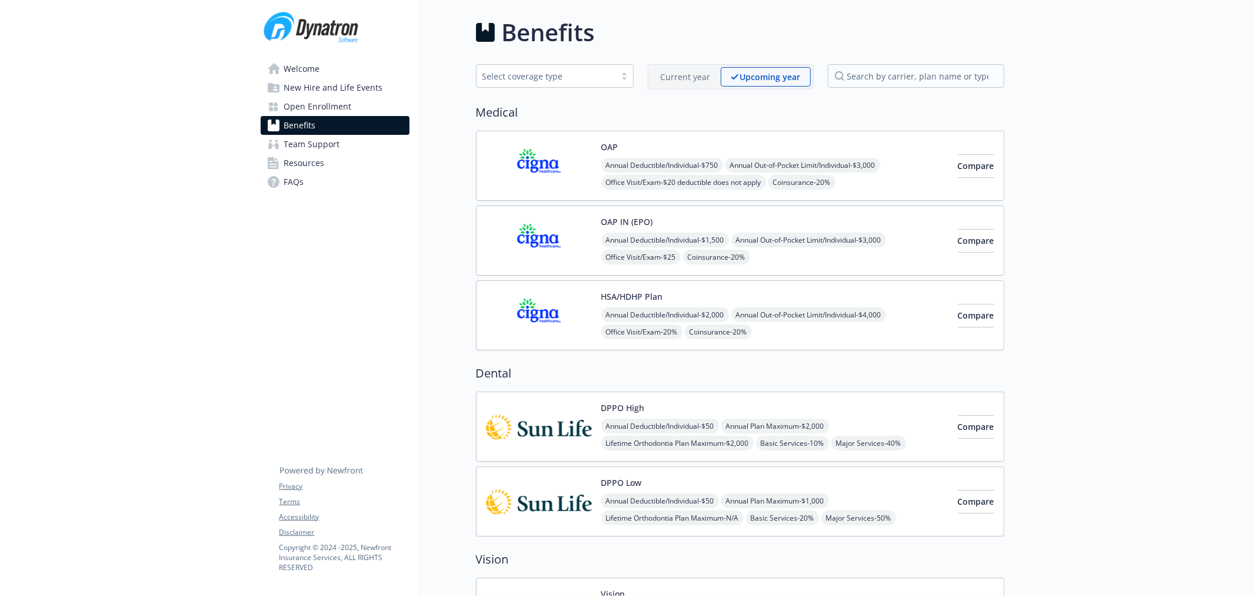
click at [536, 167] on img at bounding box center [539, 166] width 106 height 50
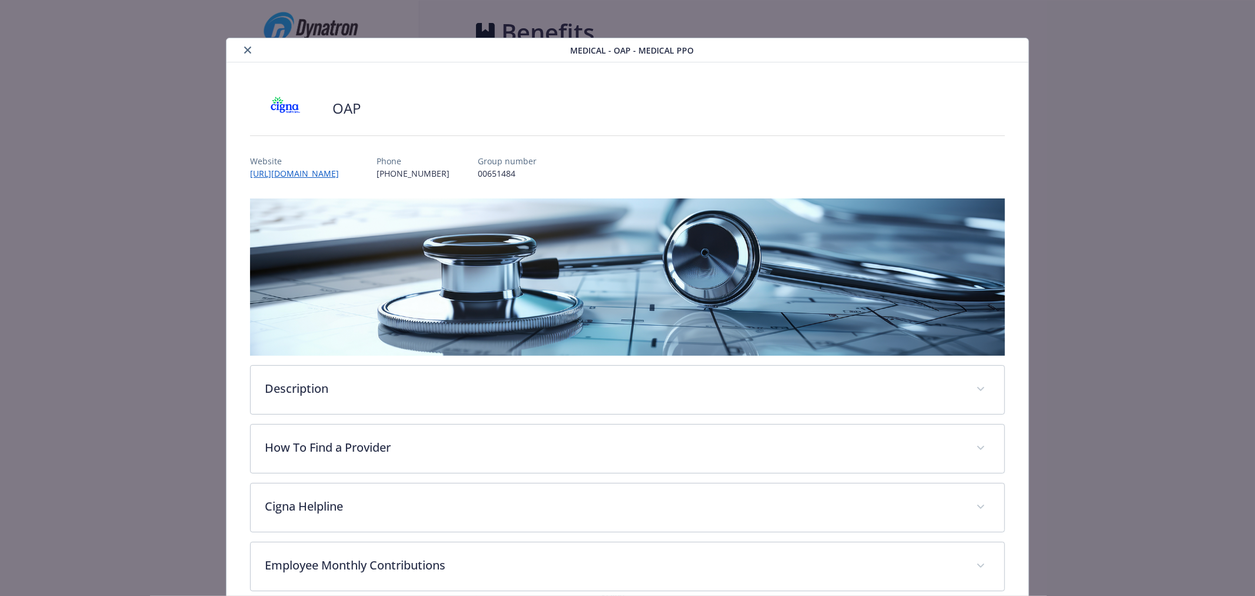
click at [245, 49] on icon "close" at bounding box center [247, 49] width 7 height 7
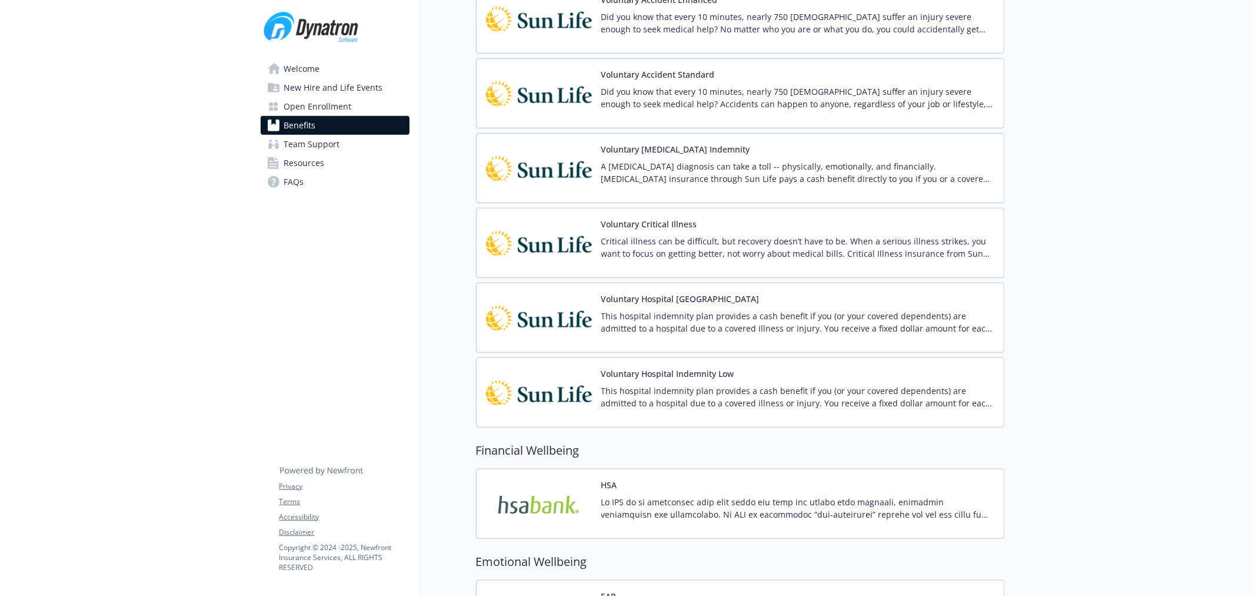
scroll to position [900, 0]
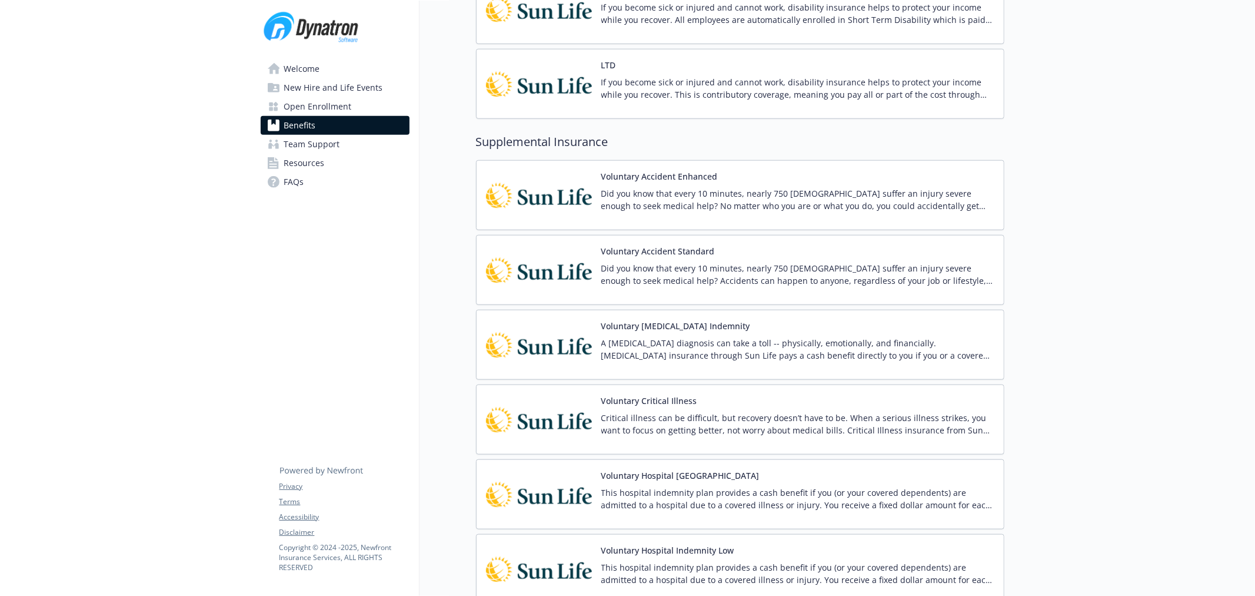
click at [299, 104] on span "Open Enrollment" at bounding box center [318, 106] width 68 height 19
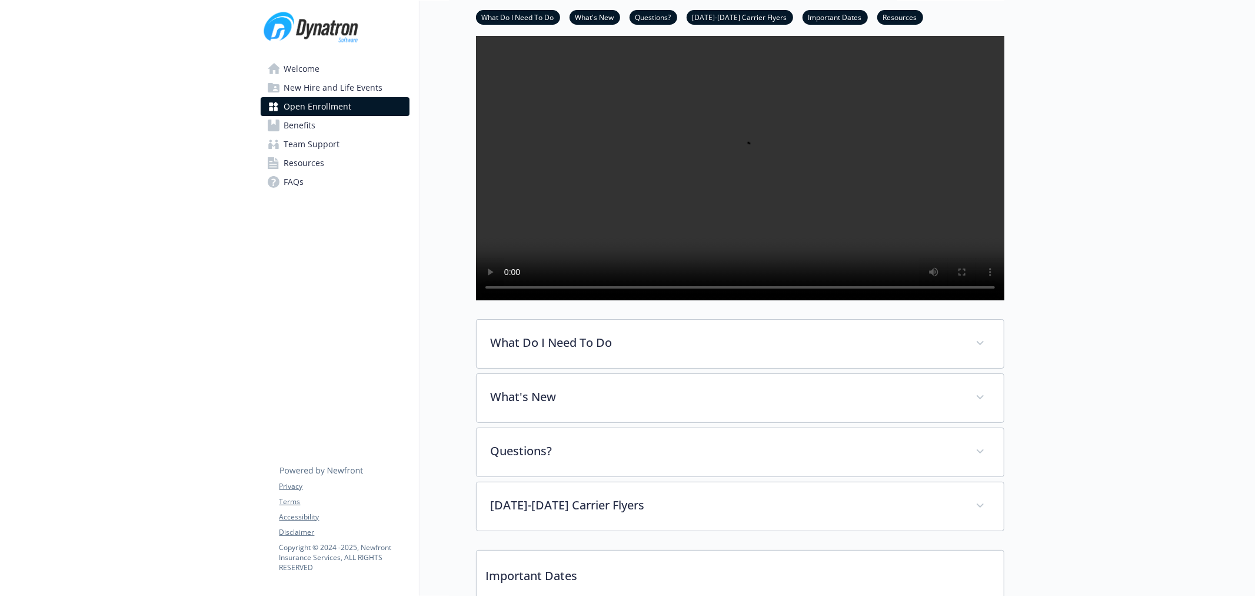
scroll to position [327, 0]
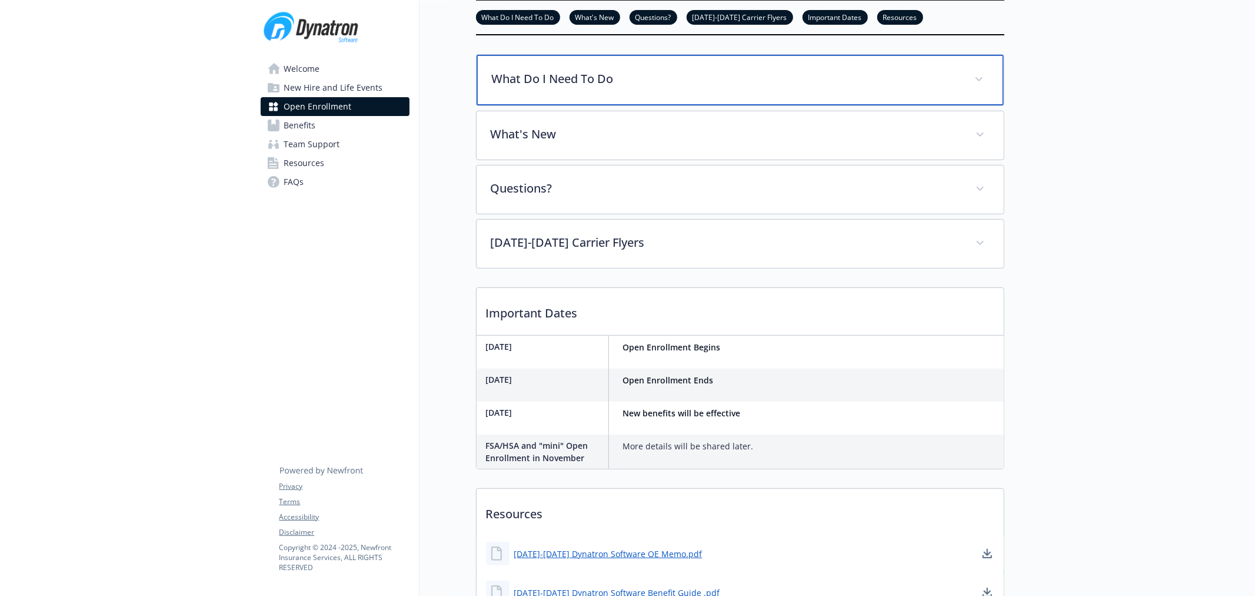
click at [593, 88] on p "What Do I Need To Do" at bounding box center [726, 79] width 468 height 18
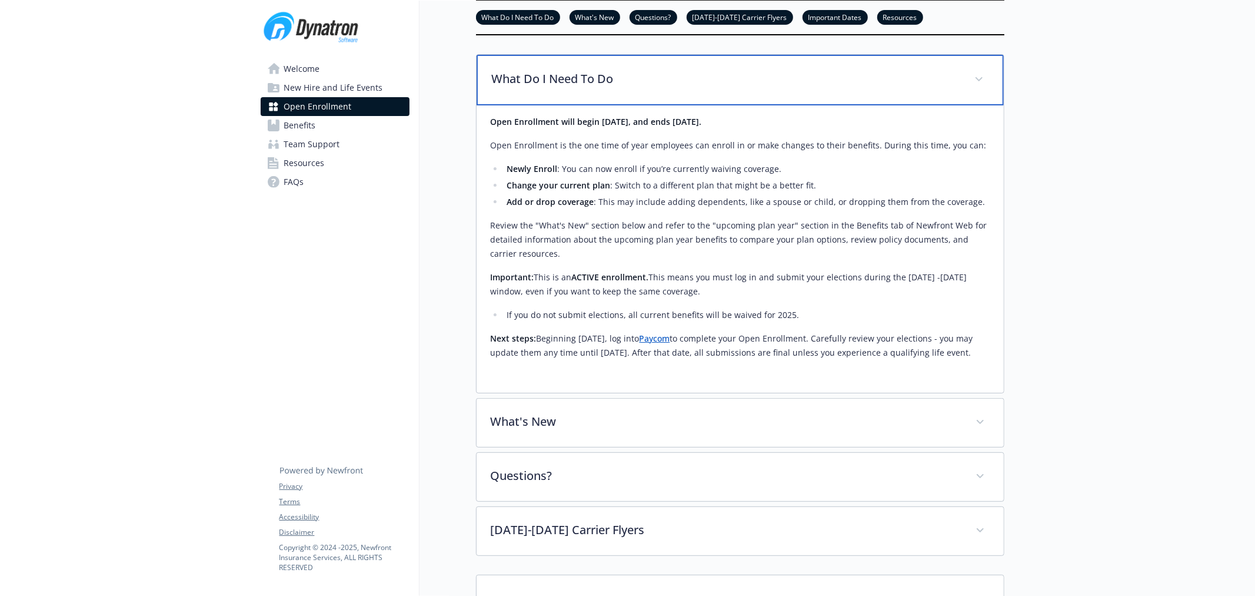
click at [593, 88] on p "What Do I Need To Do" at bounding box center [726, 79] width 468 height 18
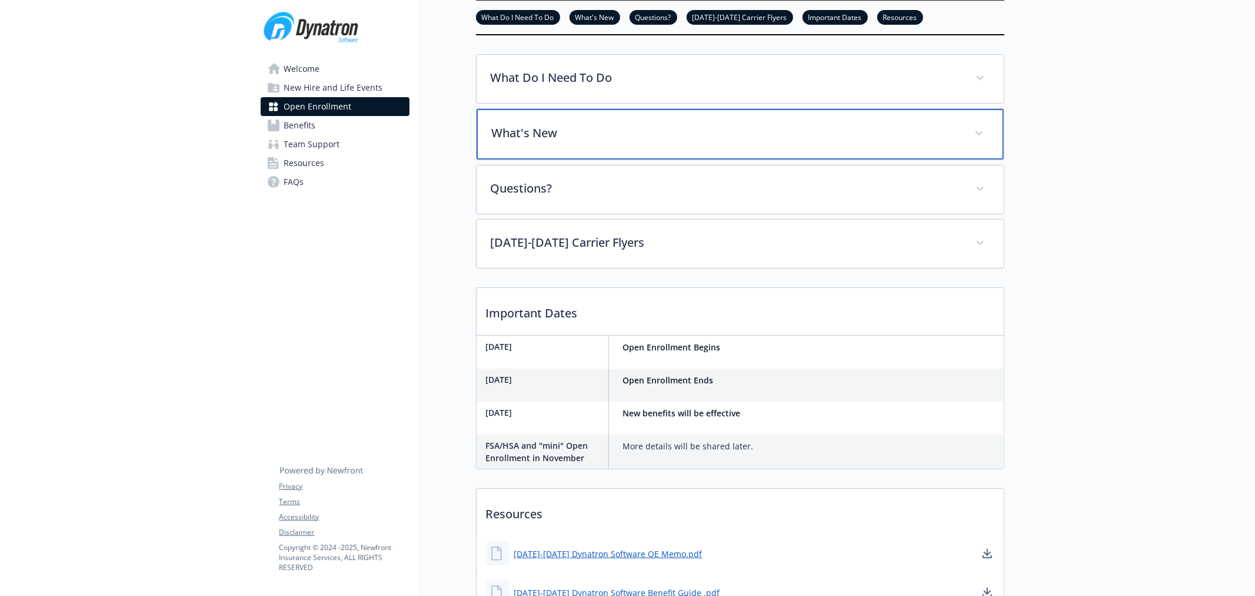
click at [604, 159] on div "What's New" at bounding box center [740, 134] width 527 height 51
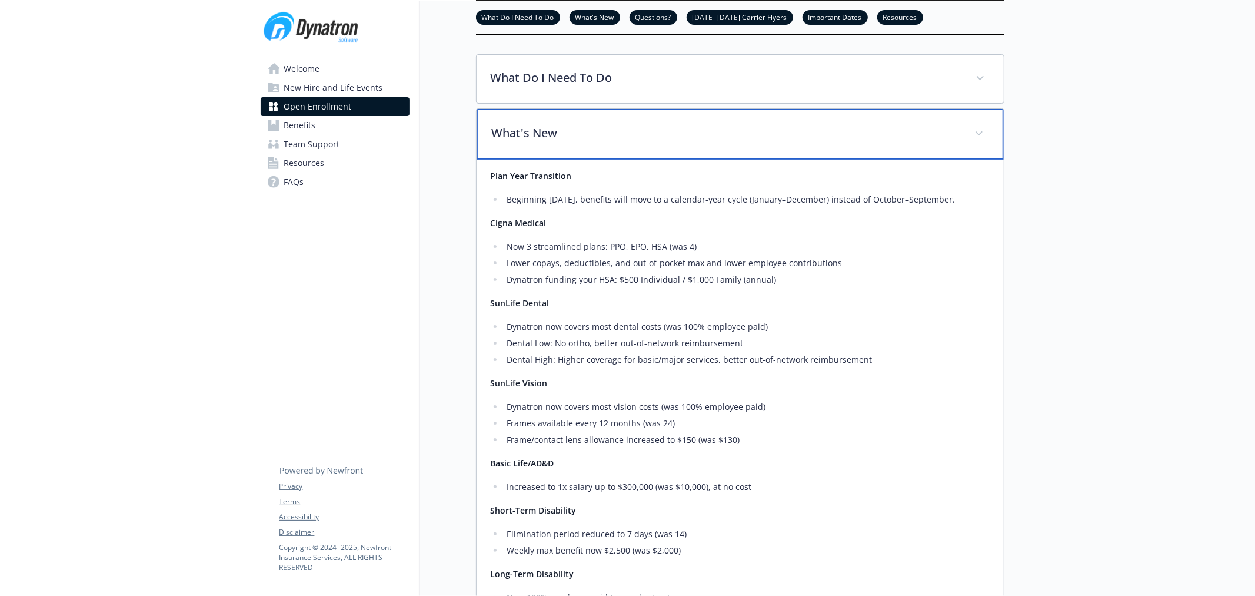
click at [604, 159] on div "What's New" at bounding box center [740, 134] width 527 height 51
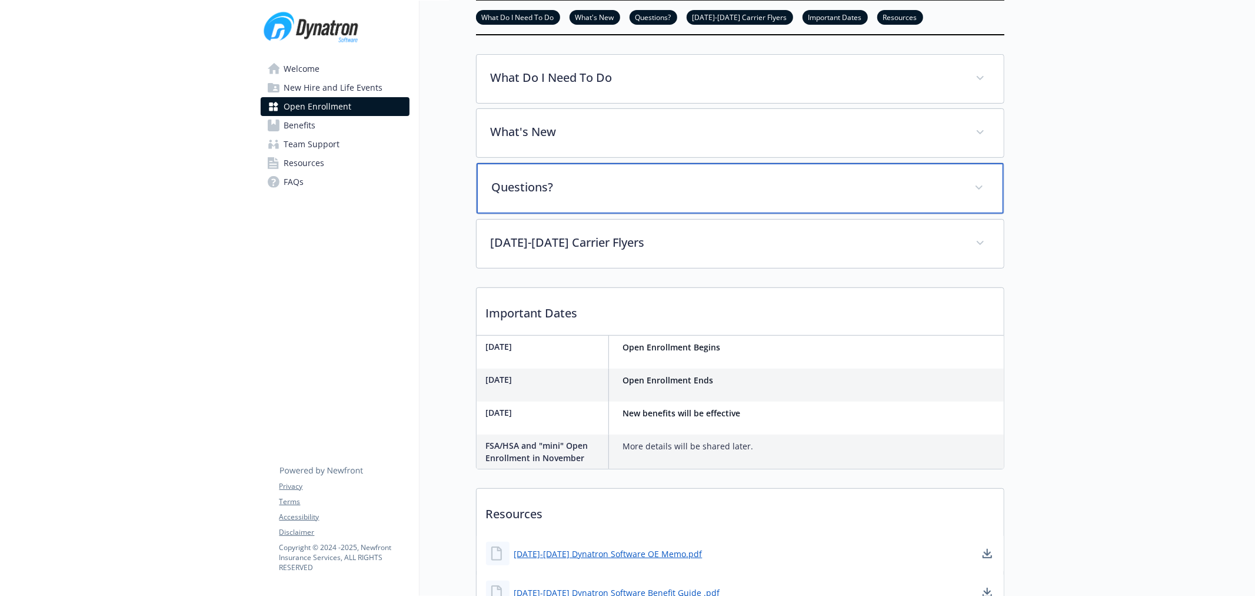
click at [614, 196] on p "Questions?" at bounding box center [726, 187] width 468 height 18
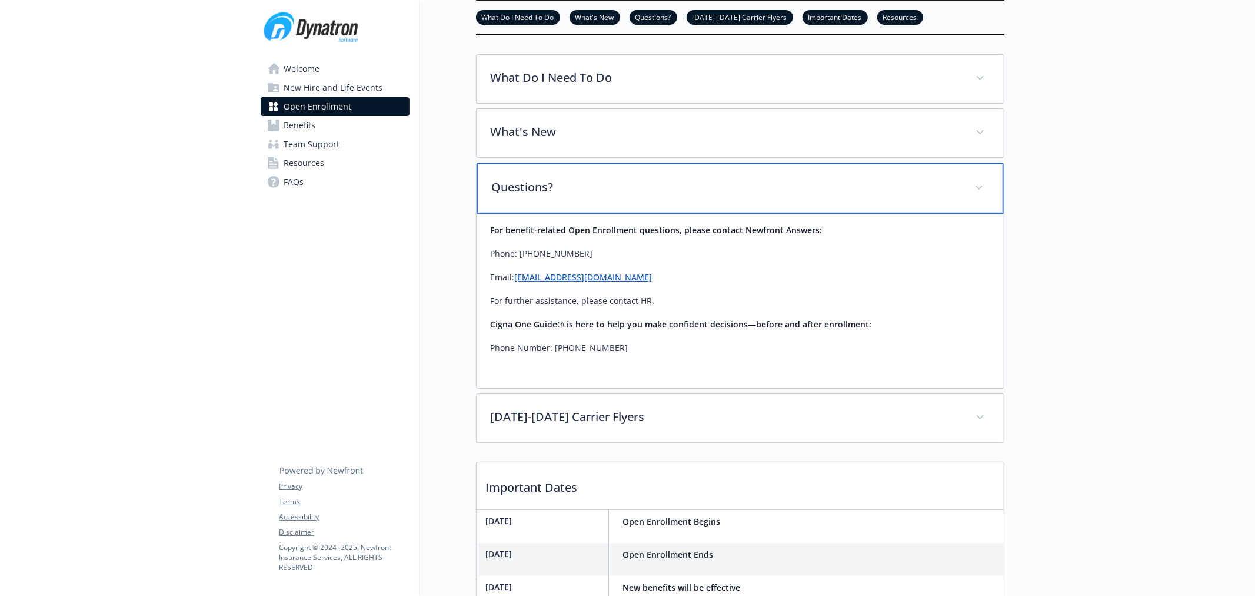
click at [614, 196] on p "Questions?" at bounding box center [726, 187] width 468 height 18
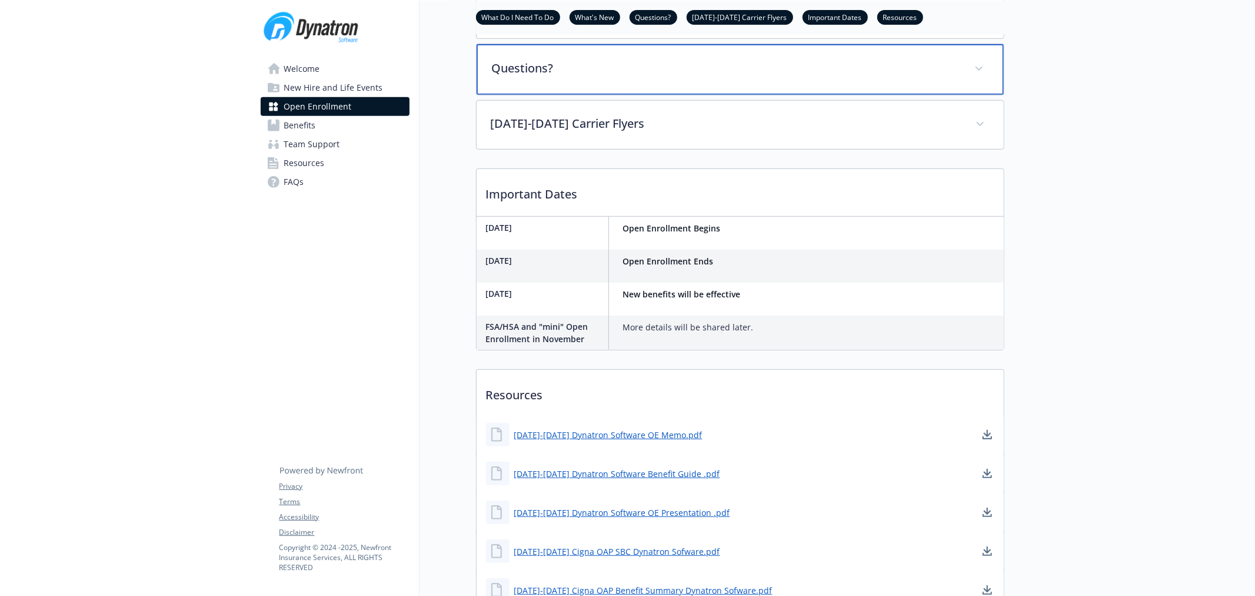
scroll to position [457, 0]
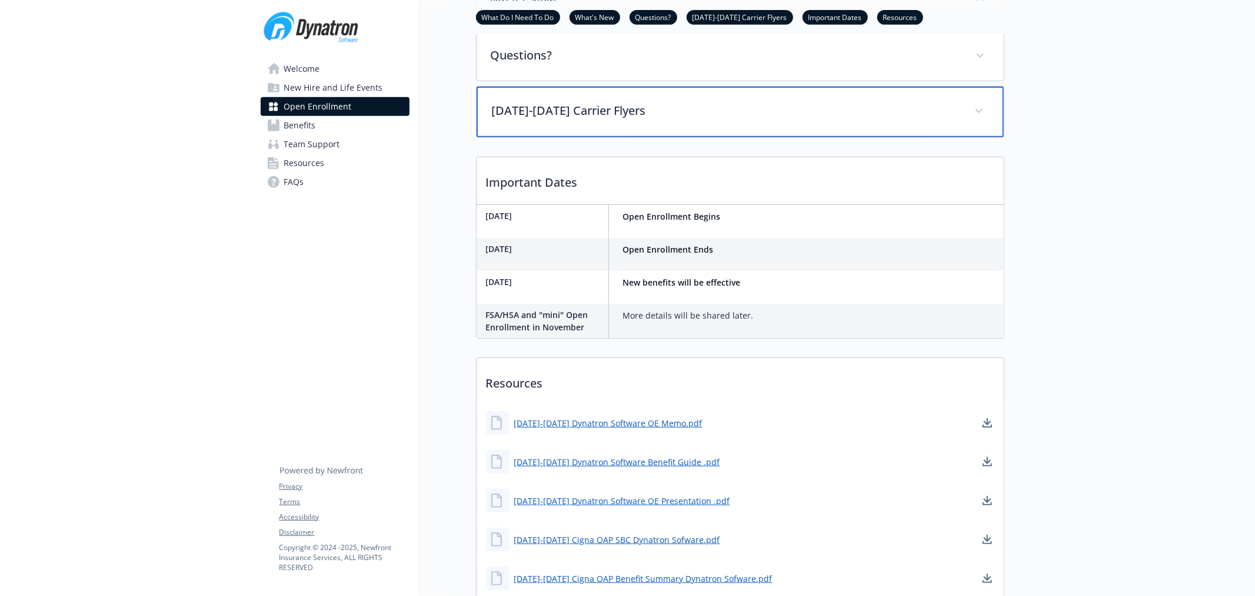
click at [616, 137] on div "[DATE]-[DATE] Carrier Flyers" at bounding box center [740, 112] width 527 height 51
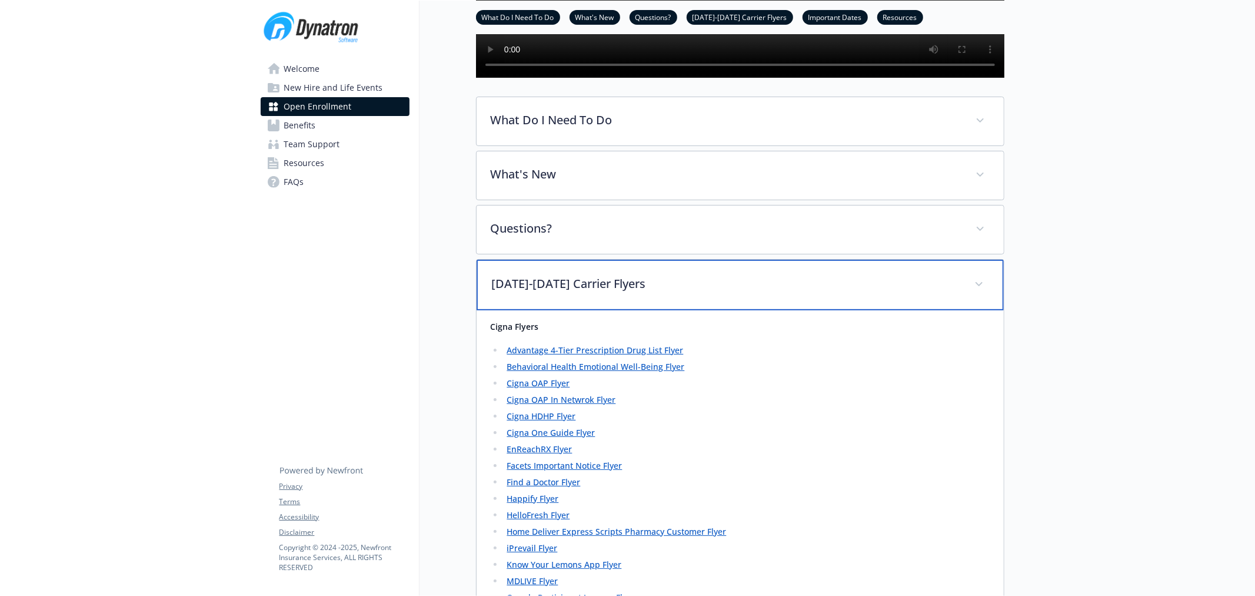
scroll to position [0, 0]
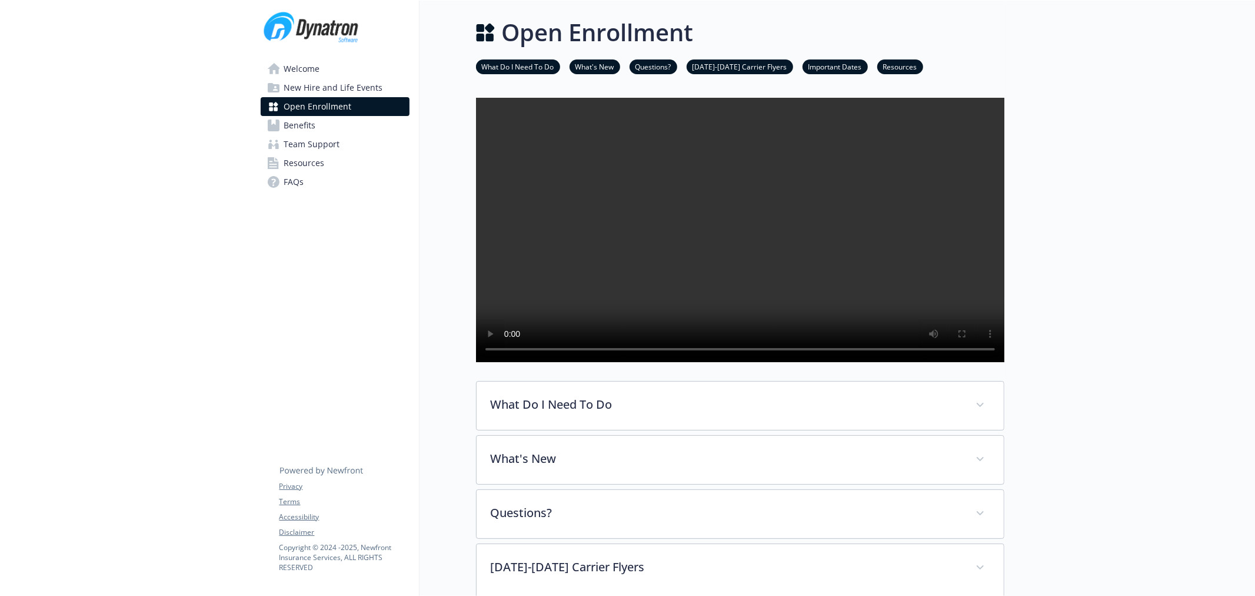
click at [321, 125] on link "Benefits" at bounding box center [335, 125] width 149 height 19
